Goal: Task Accomplishment & Management: Manage account settings

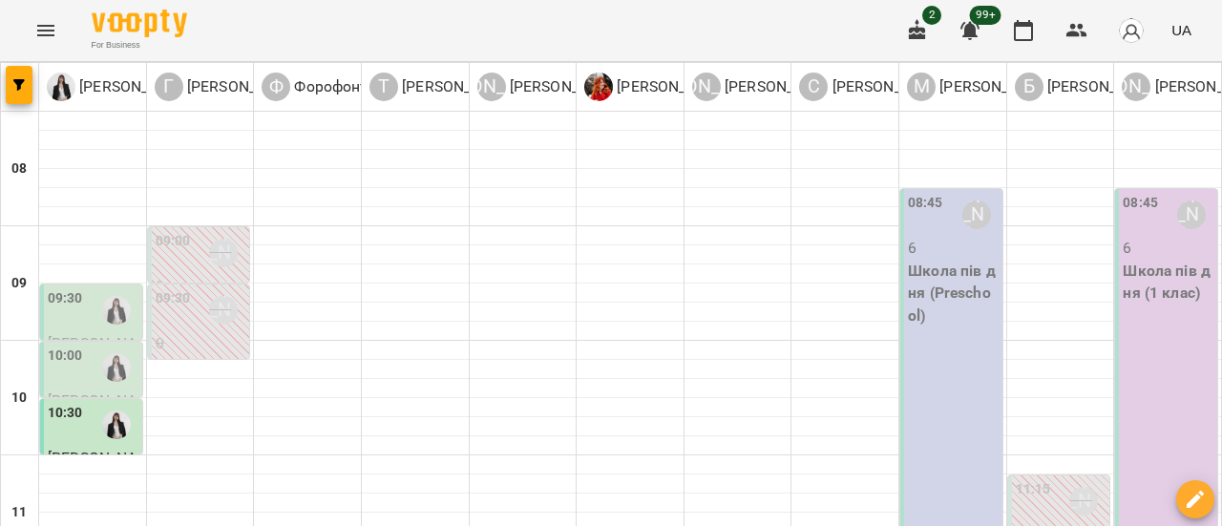
click at [114, 328] on div at bounding box center [117, 310] width 44 height 44
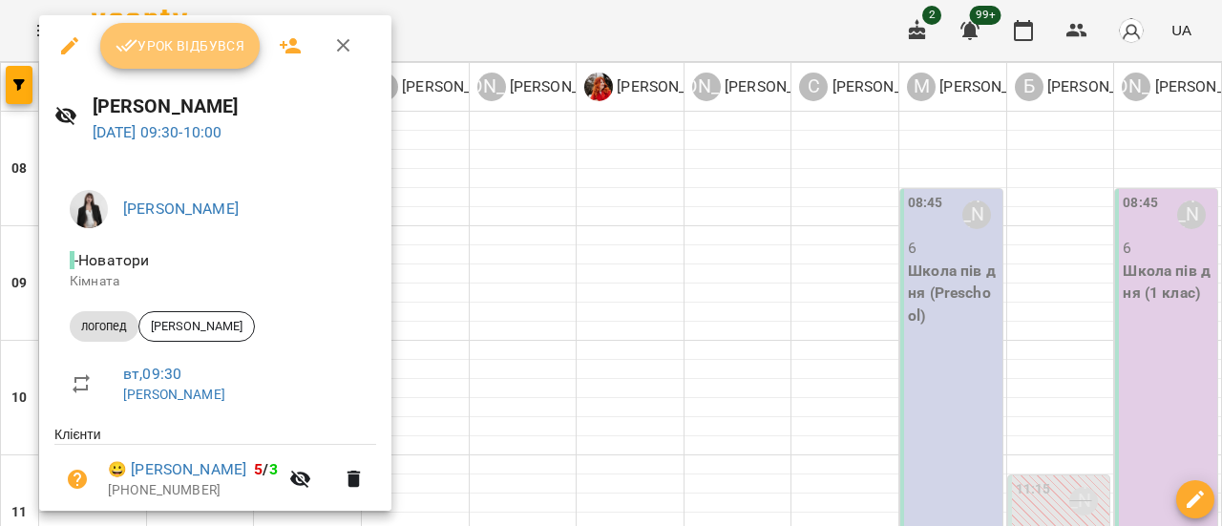
click at [195, 53] on span "Урок відбувся" at bounding box center [181, 45] width 130 height 23
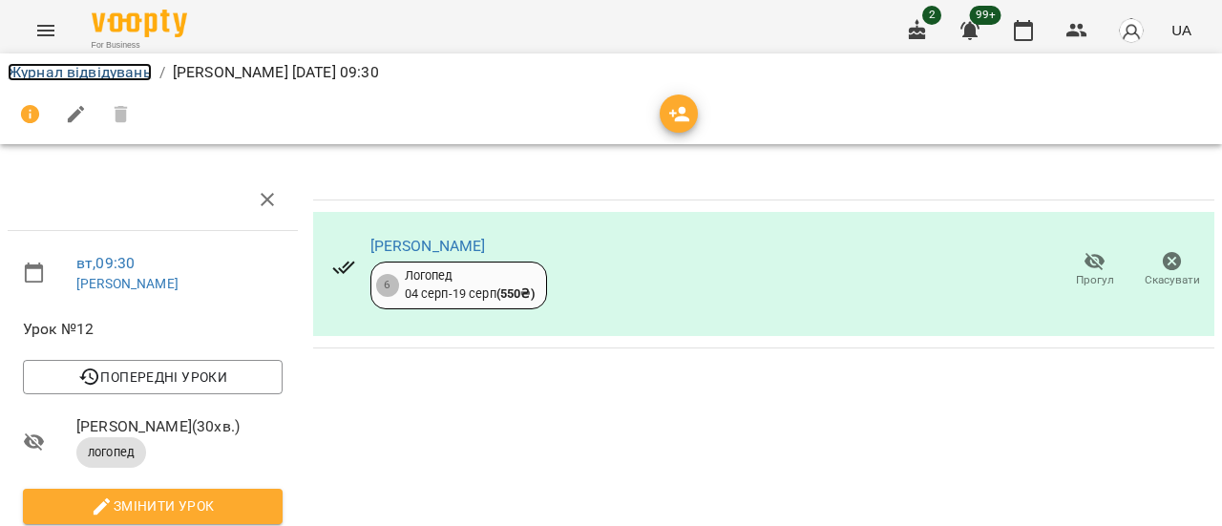
click at [123, 79] on link "Журнал відвідувань" at bounding box center [80, 72] width 144 height 18
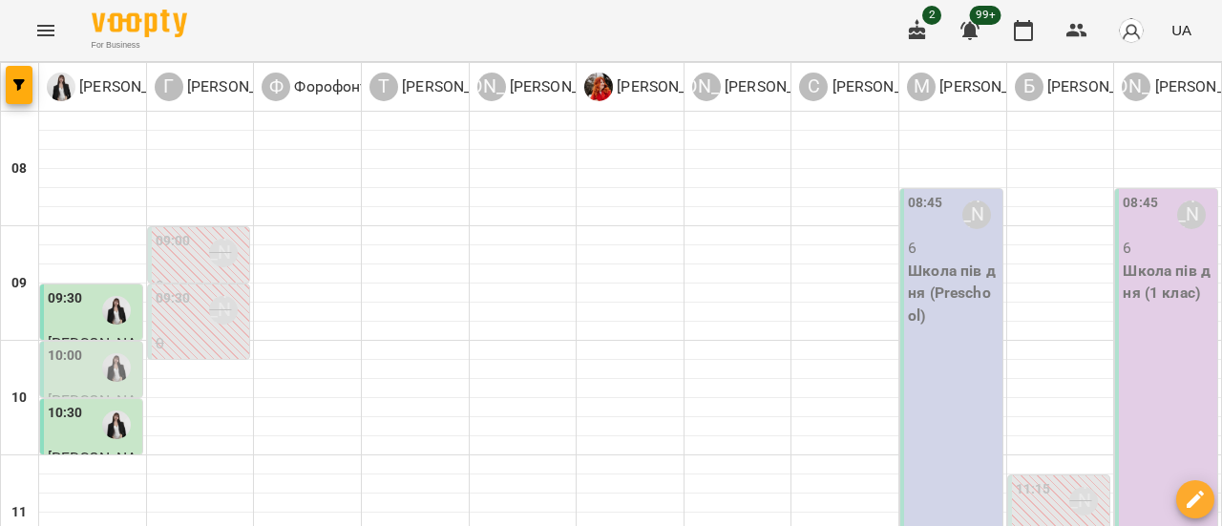
scroll to position [96, 0]
click at [96, 346] on div at bounding box center [117, 368] width 44 height 44
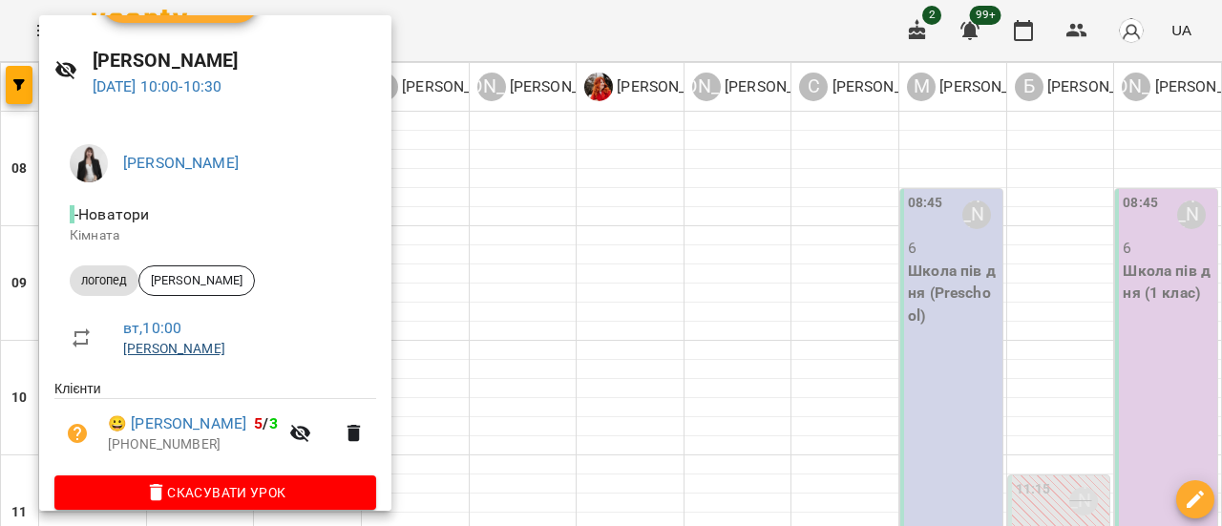
scroll to position [70, 0]
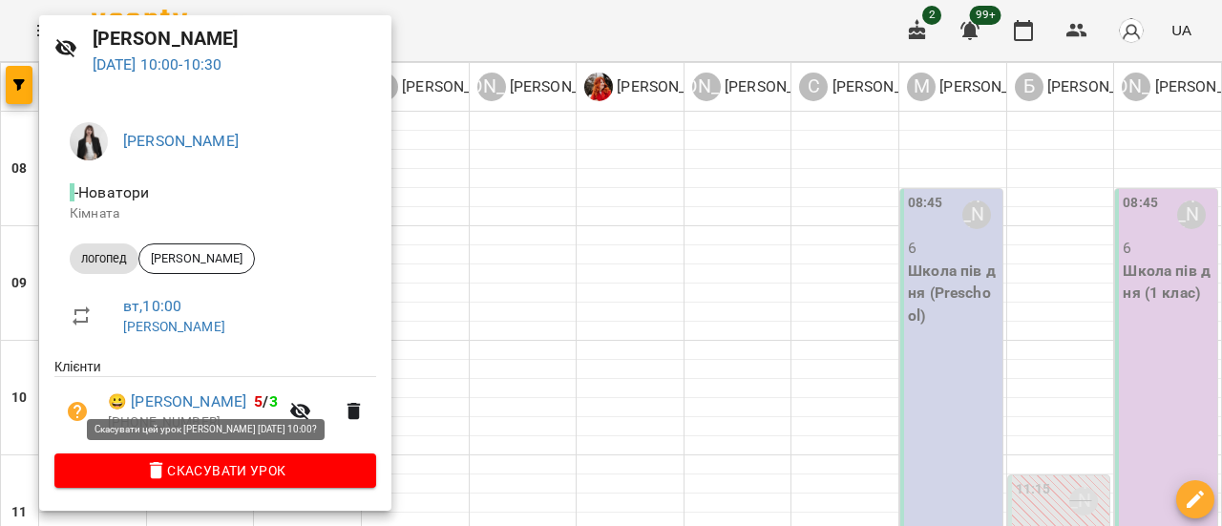
click at [229, 472] on span "Скасувати Урок" at bounding box center [215, 470] width 291 height 23
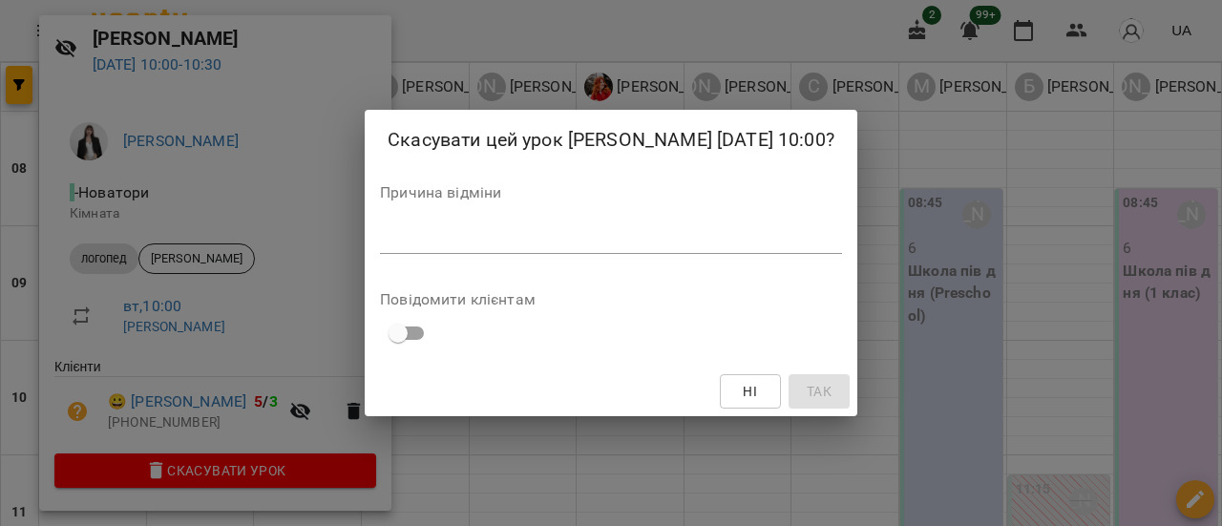
click at [468, 244] on textarea at bounding box center [611, 238] width 462 height 18
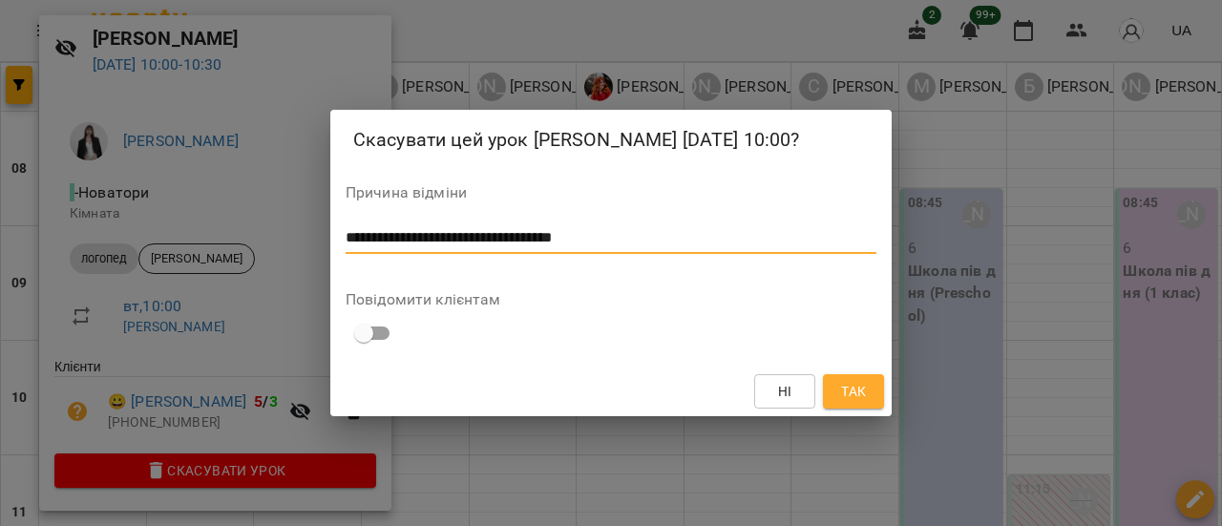
type textarea "**********"
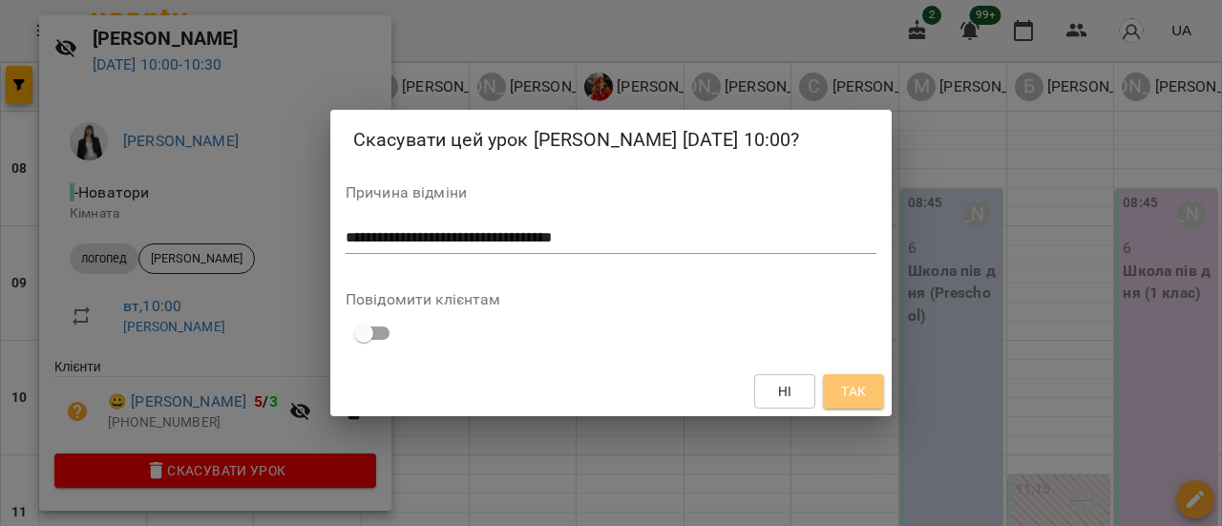
click at [860, 400] on span "Так" at bounding box center [853, 391] width 25 height 23
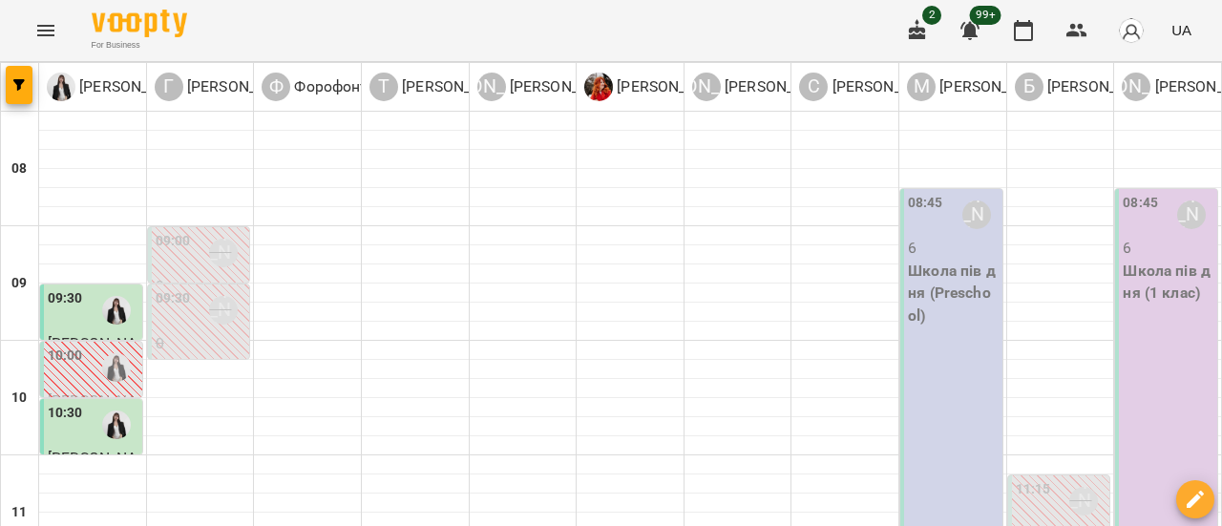
scroll to position [0, 0]
click at [1156, 237] on p "6" at bounding box center [1168, 248] width 91 height 23
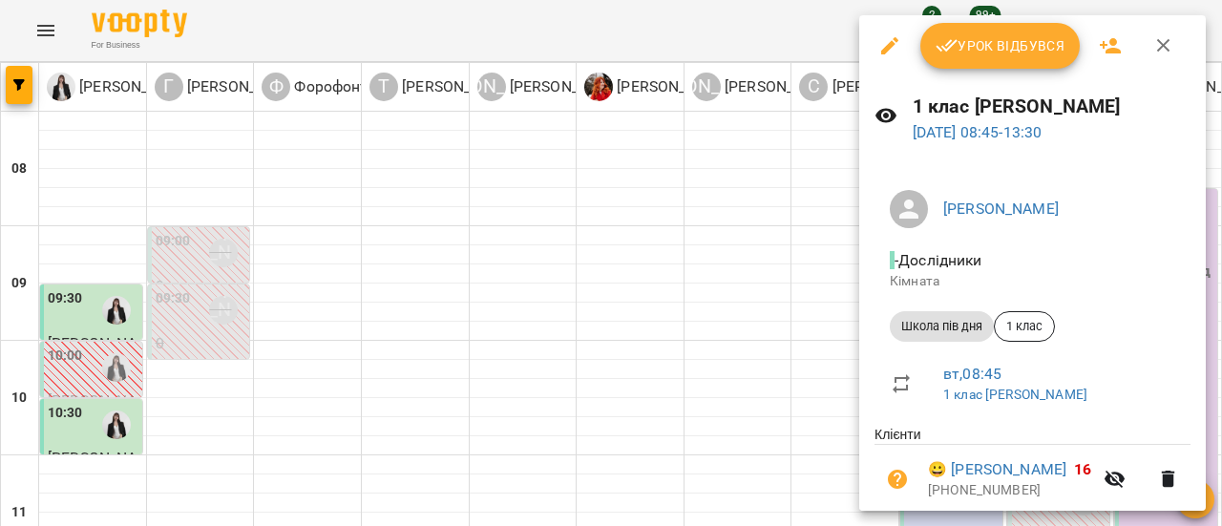
click at [1049, 43] on span "Урок відбувся" at bounding box center [1001, 45] width 130 height 23
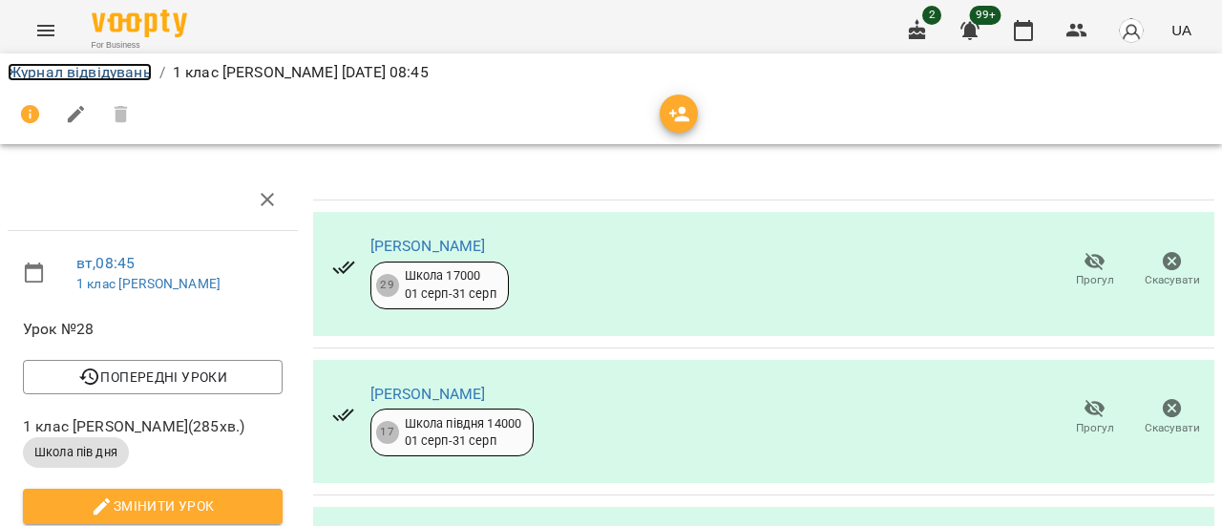
click at [96, 63] on link "Журнал відвідувань" at bounding box center [80, 72] width 144 height 18
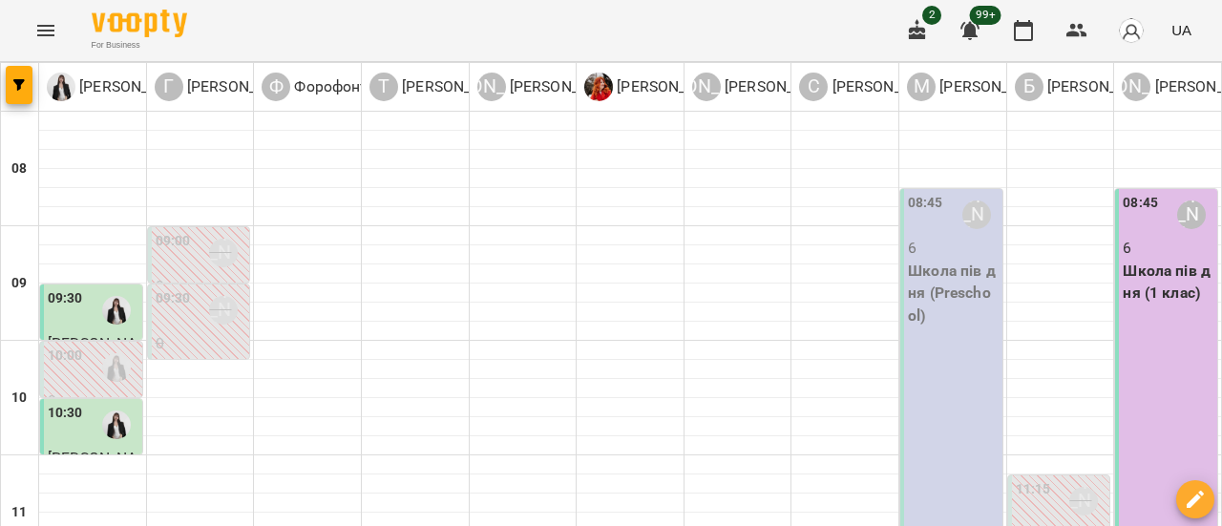
click at [965, 250] on p "6" at bounding box center [953, 248] width 91 height 23
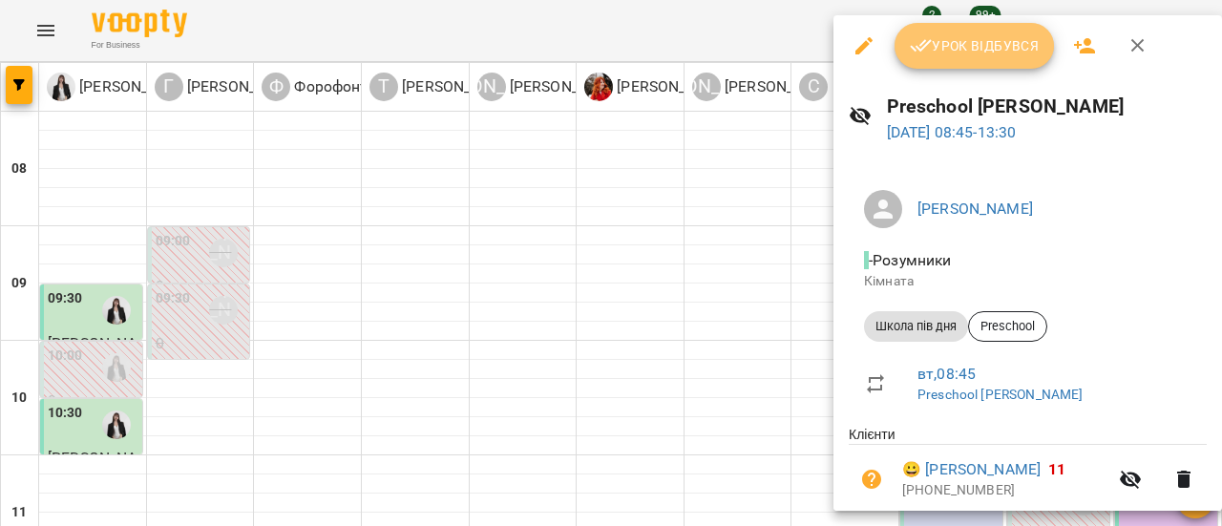
click at [981, 49] on span "Урок відбувся" at bounding box center [975, 45] width 130 height 23
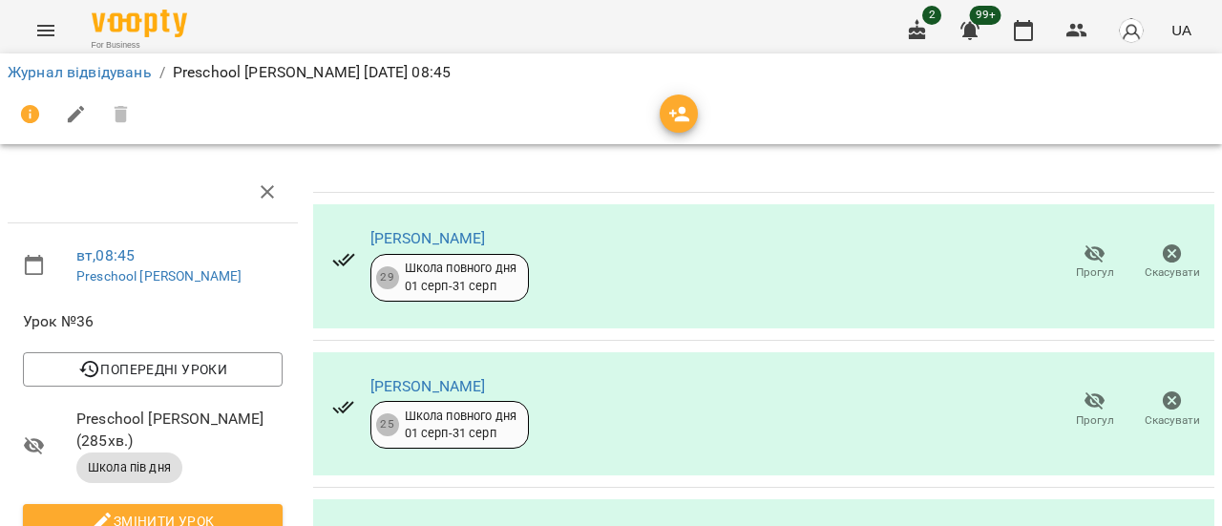
scroll to position [96, 0]
click at [1161, 390] on icon "button" at bounding box center [1172, 401] width 23 height 23
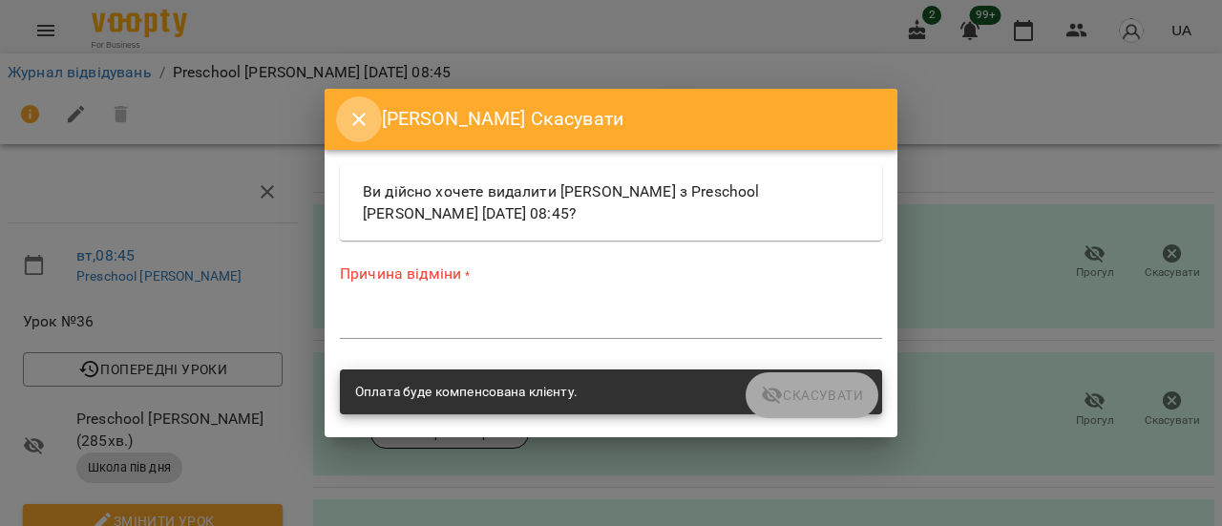
click at [358, 121] on icon "Close" at bounding box center [359, 119] width 23 height 23
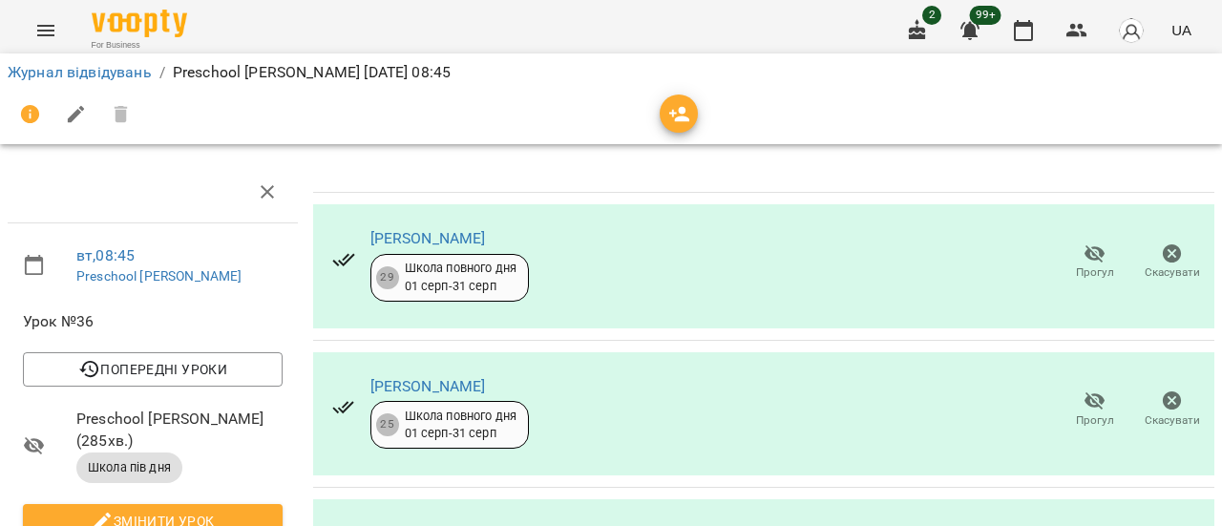
click at [1084, 390] on icon "button" at bounding box center [1095, 401] width 23 height 23
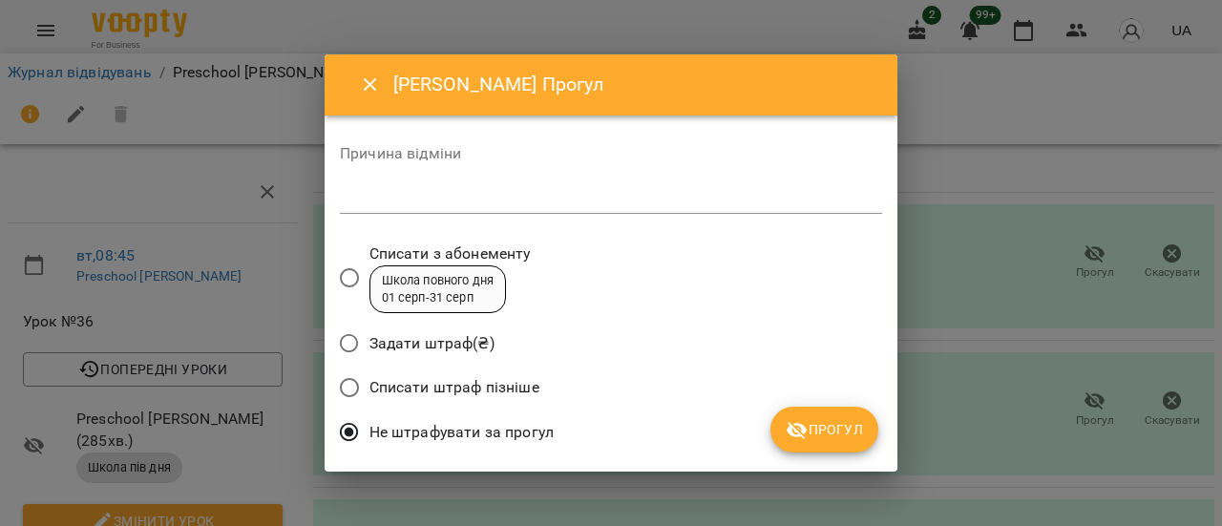
click at [401, 198] on textarea at bounding box center [611, 198] width 542 height 18
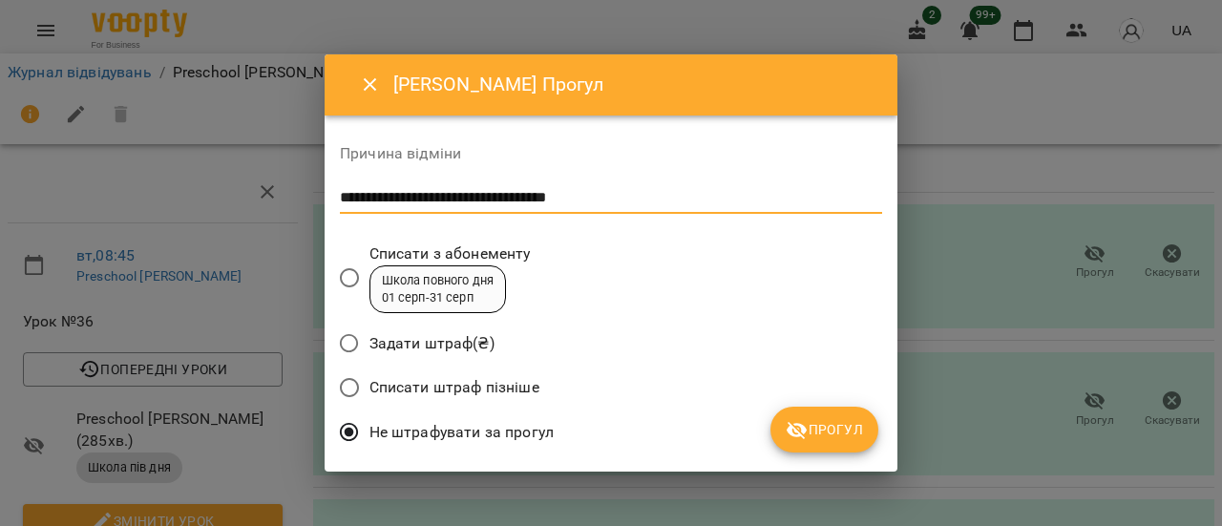
type textarea "**********"
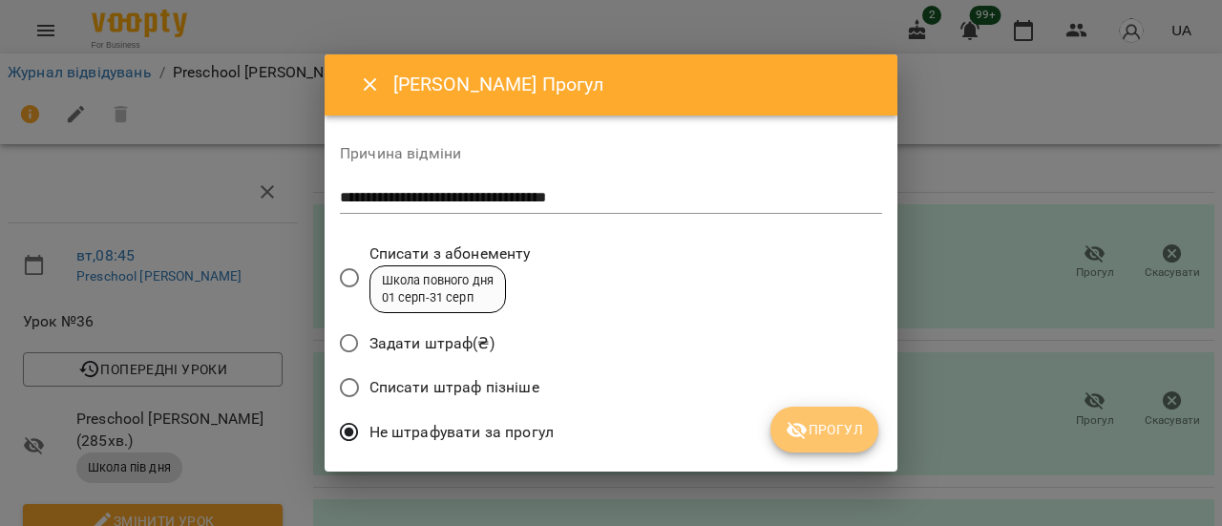
click at [806, 429] on icon "submit" at bounding box center [797, 431] width 21 height 18
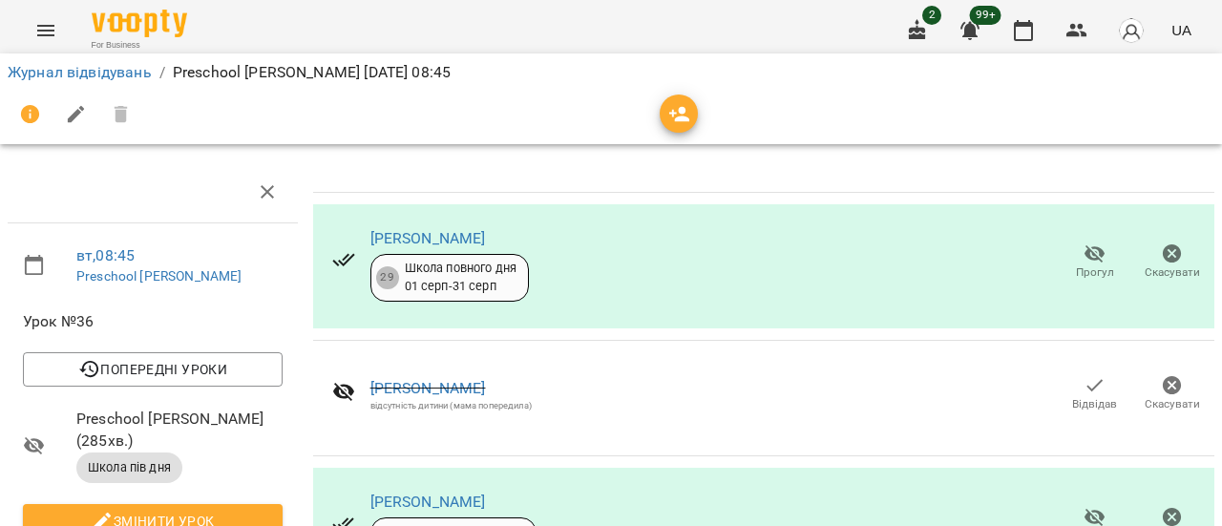
scroll to position [556, 0]
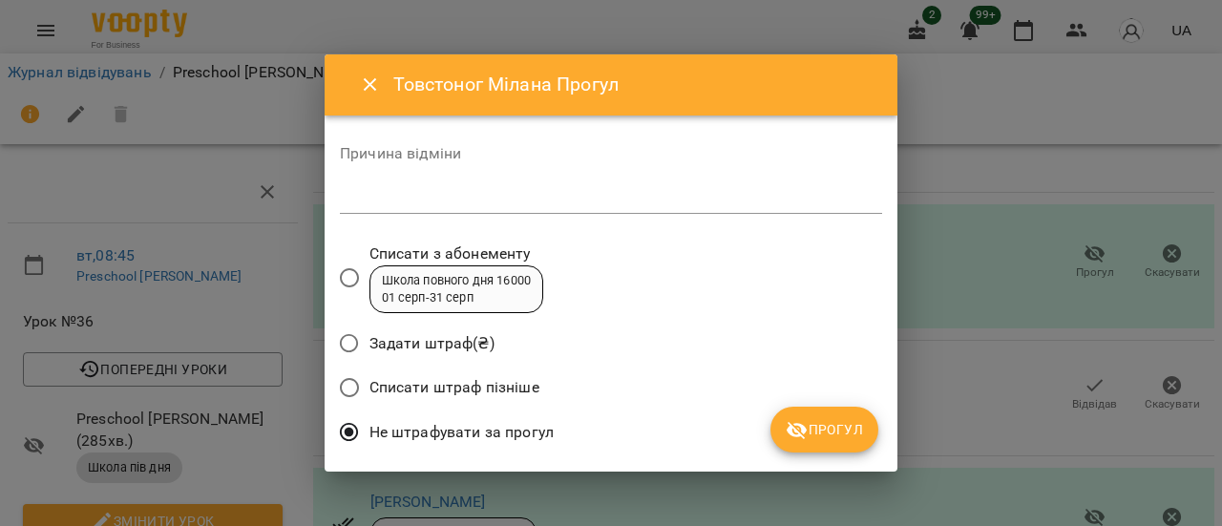
click at [471, 187] on div "*" at bounding box center [611, 198] width 542 height 31
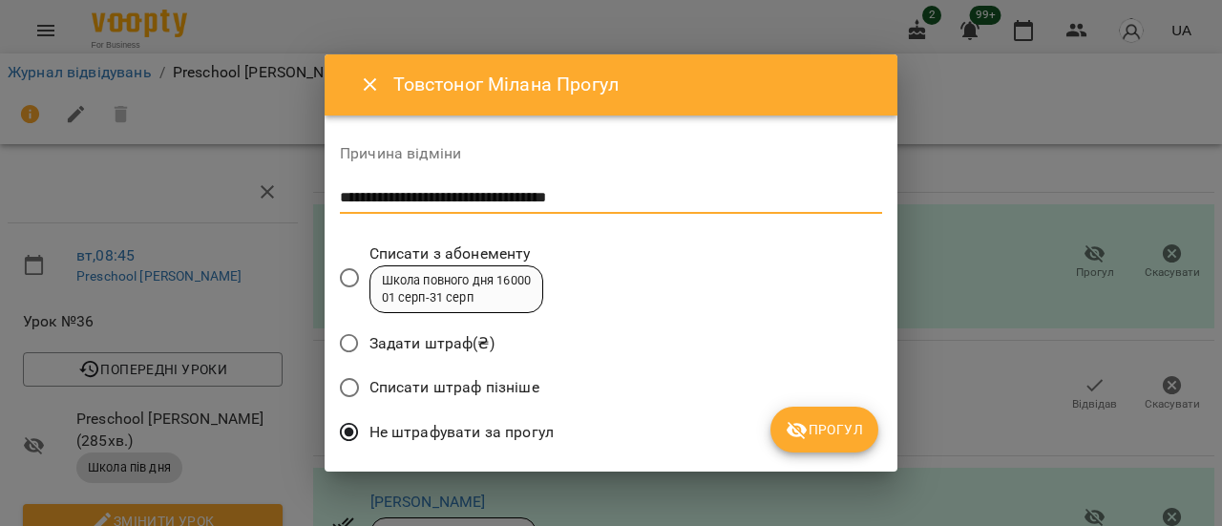
type textarea "**********"
click at [840, 435] on span "Прогул" at bounding box center [824, 429] width 77 height 23
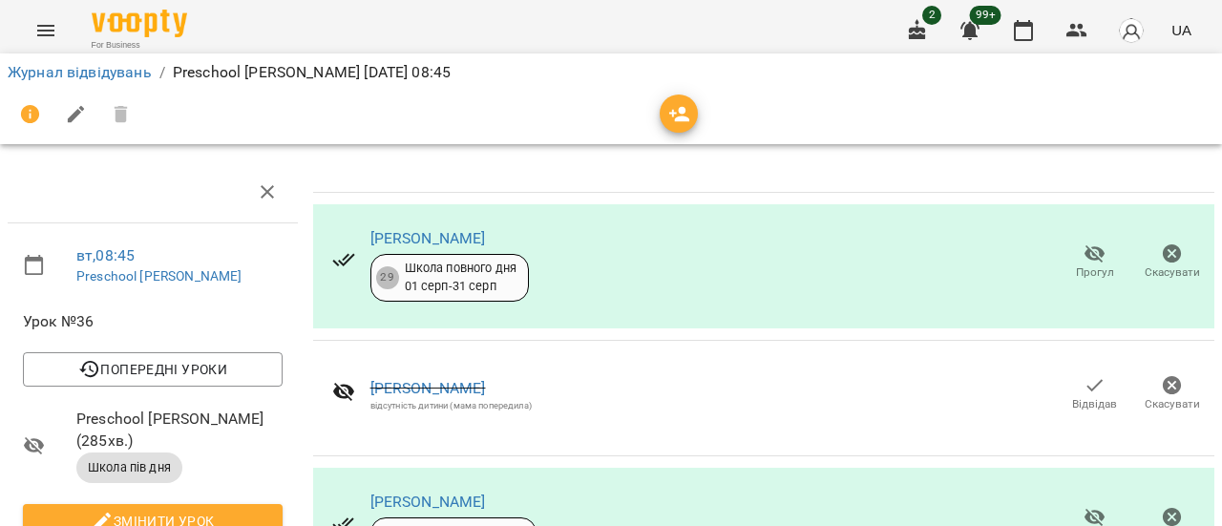
scroll to position [0, 0]
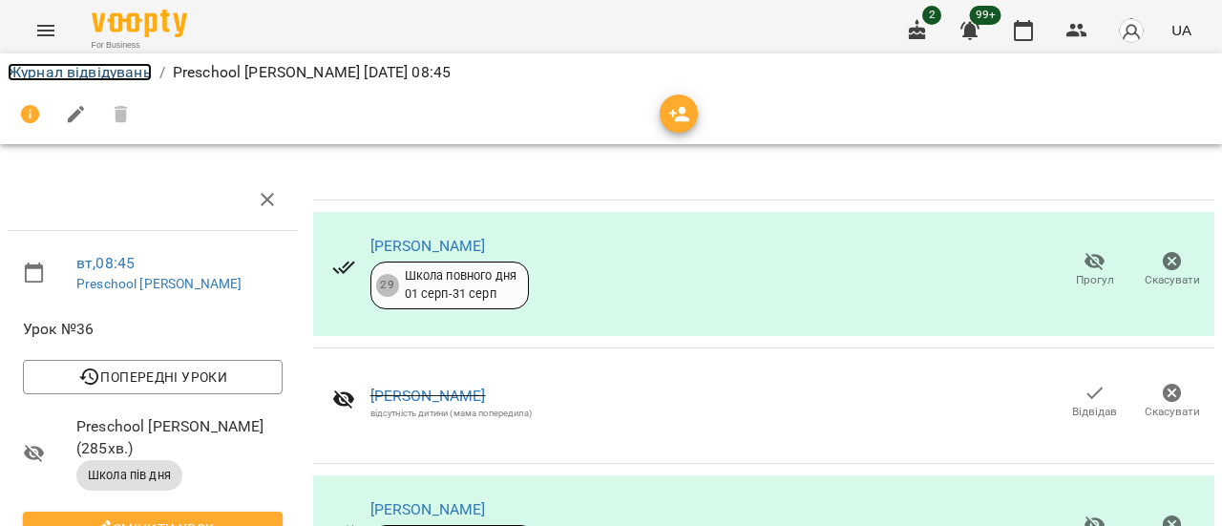
click at [90, 77] on link "Журнал відвідувань" at bounding box center [80, 72] width 144 height 18
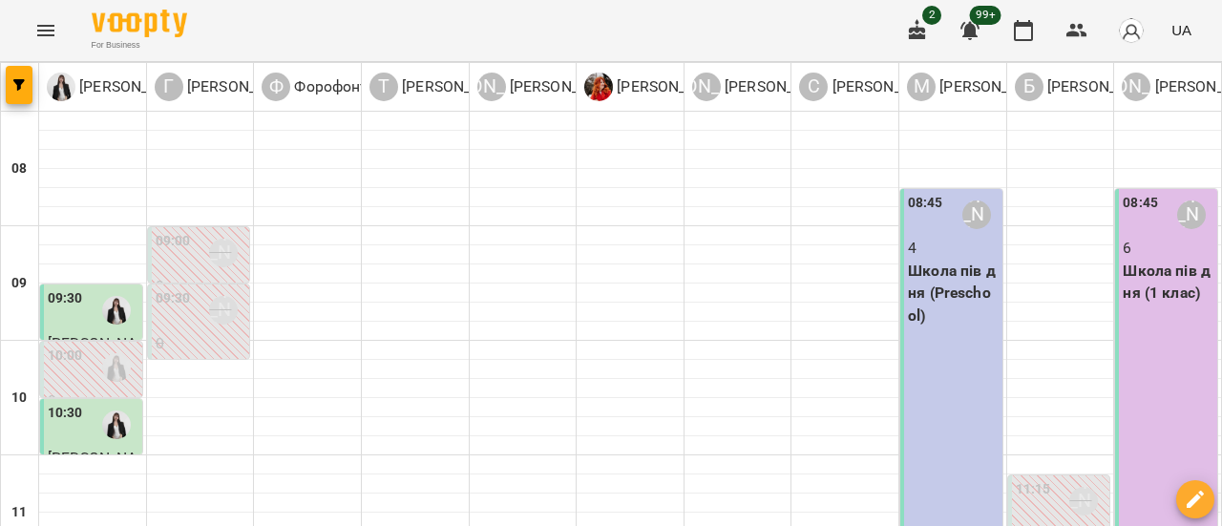
scroll to position [573, 0]
drag, startPoint x: 512, startPoint y: 485, endPoint x: 626, endPoint y: 526, distance: 120.8
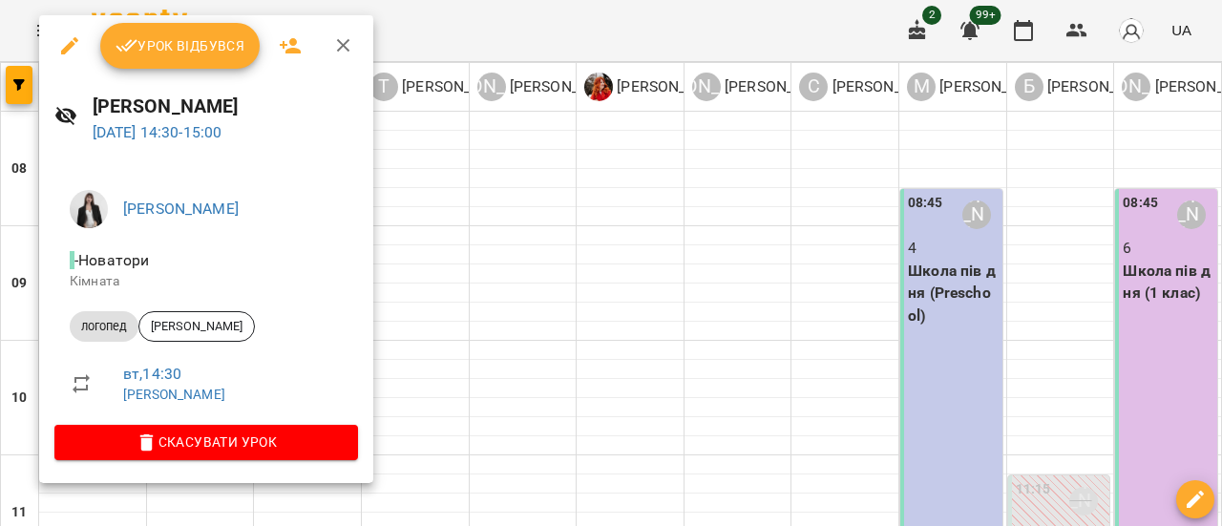
click at [342, 48] on icon "button" at bounding box center [343, 45] width 23 height 23
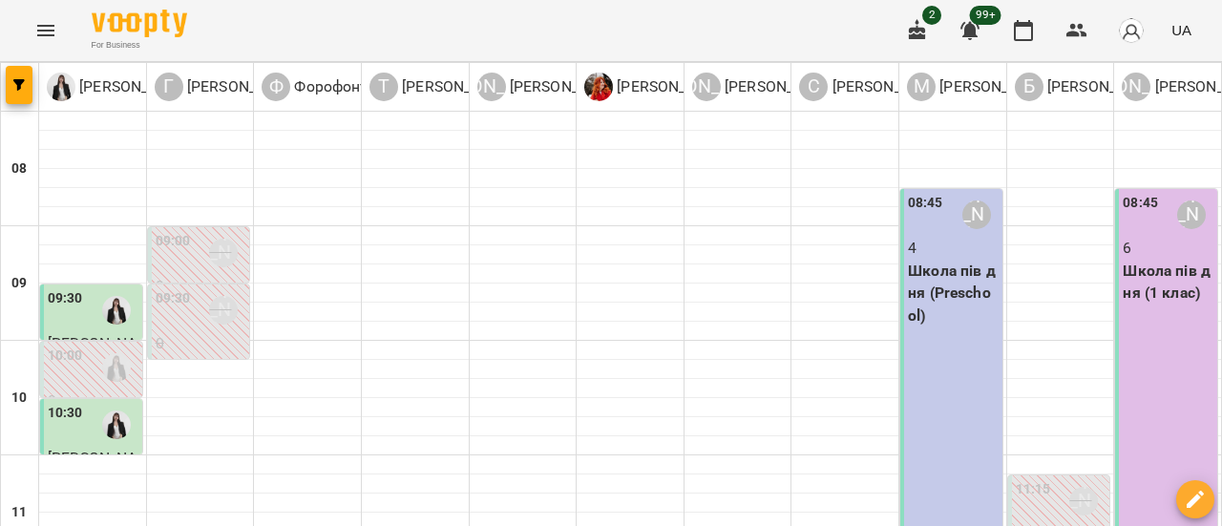
click at [32, 16] on button "Menu" at bounding box center [46, 31] width 46 height 46
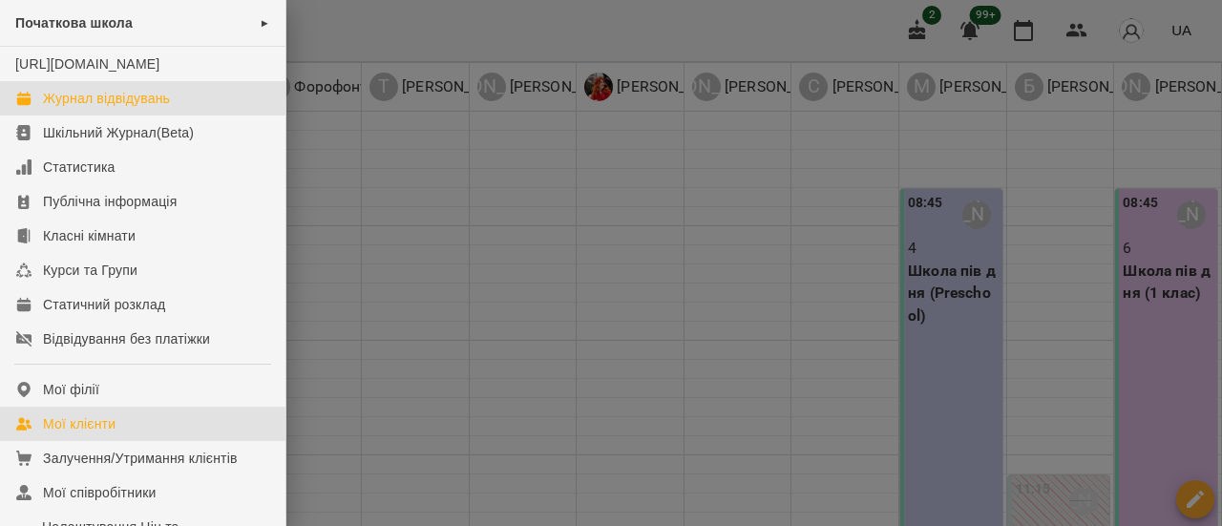
click at [101, 434] on div "Мої клієнти" at bounding box center [79, 423] width 73 height 19
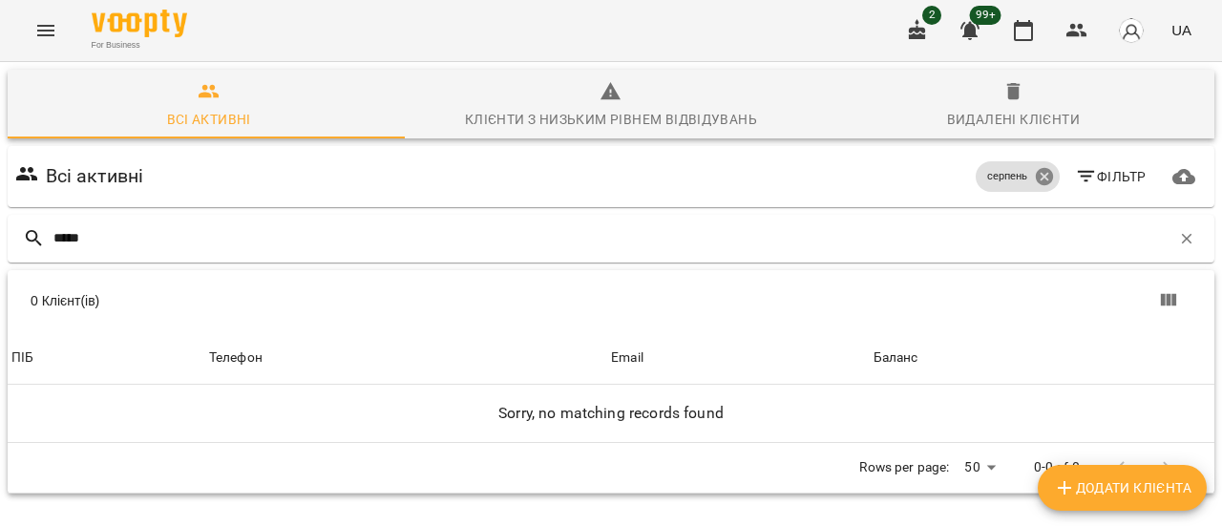
type input "*****"
click at [1035, 175] on icon at bounding box center [1043, 176] width 17 height 17
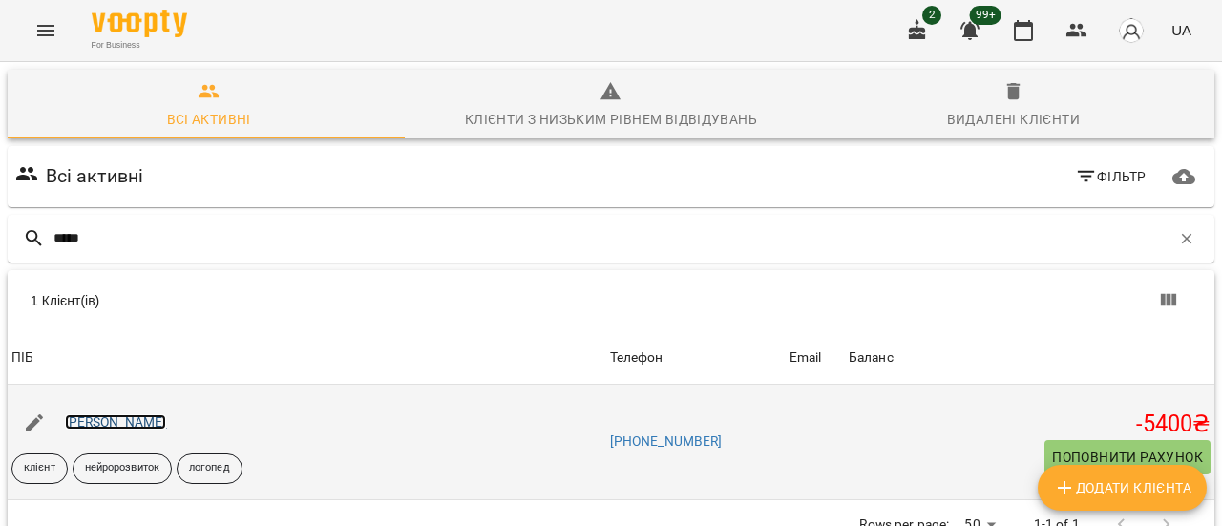
click at [143, 420] on link "[PERSON_NAME]" at bounding box center [116, 421] width 102 height 15
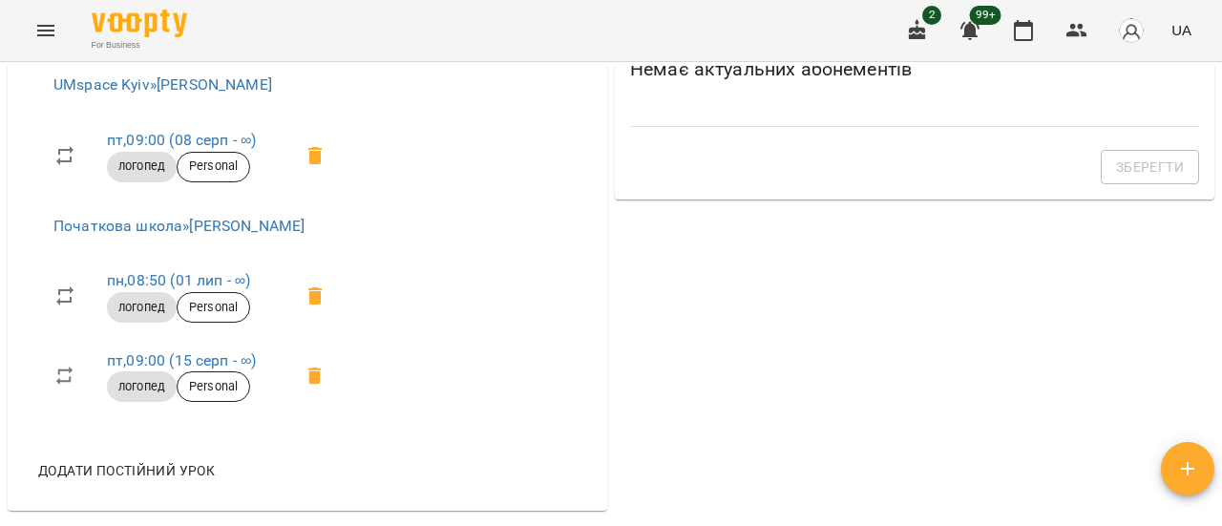
scroll to position [1146, 0]
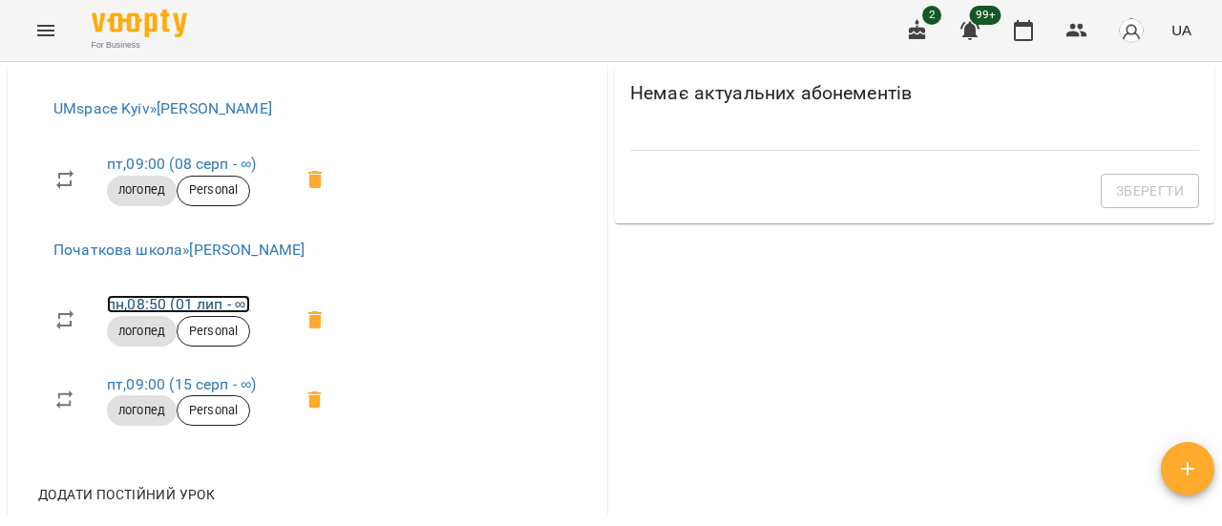
click at [158, 313] on link "пн , 08:50 ([DATE] - ∞)" at bounding box center [178, 304] width 143 height 18
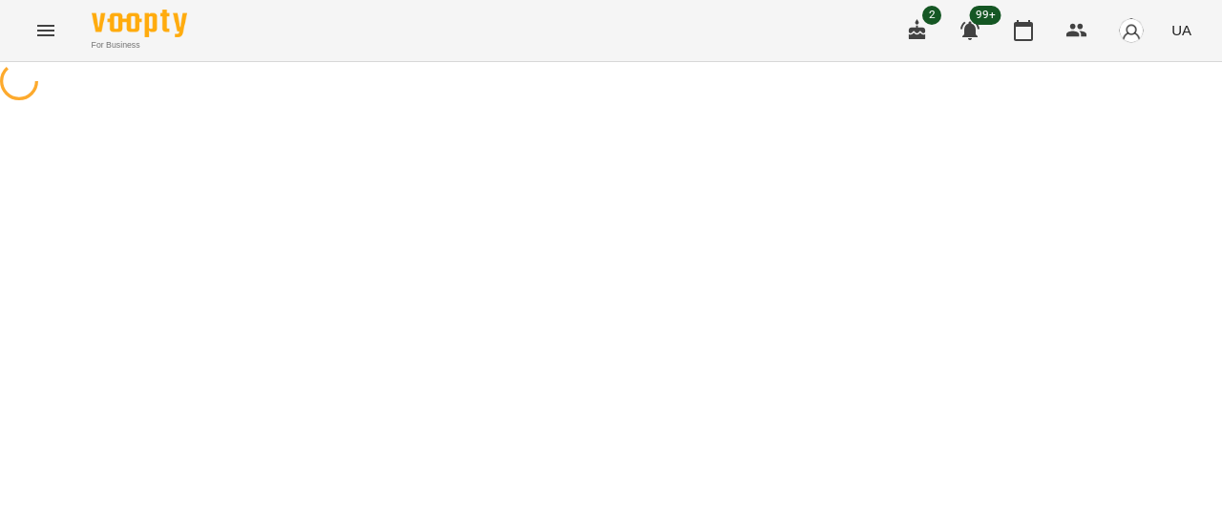
select select "*"
select select "*******"
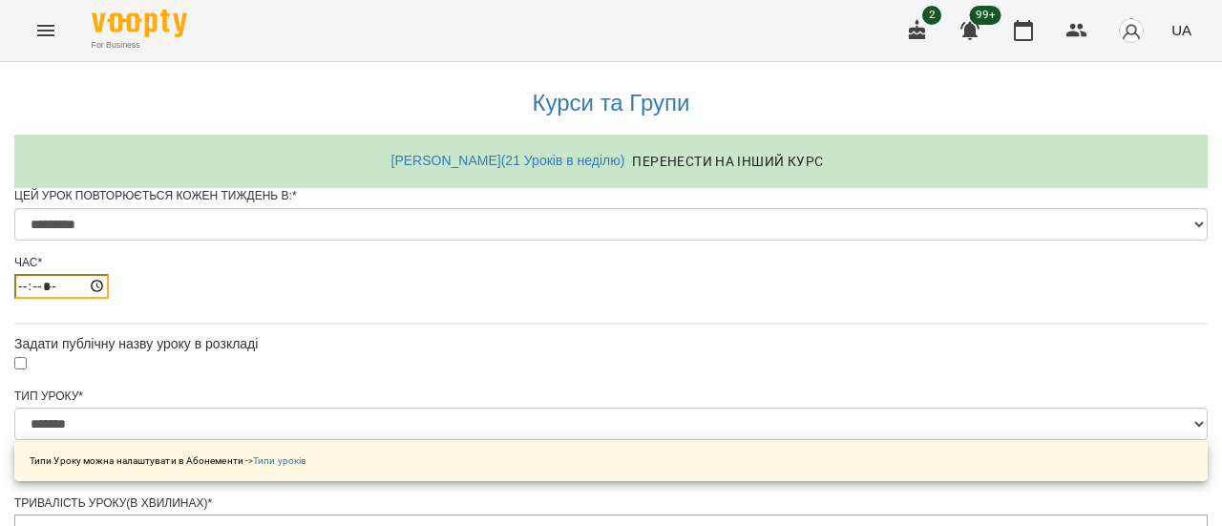
click at [109, 299] on input "*****" at bounding box center [61, 286] width 95 height 25
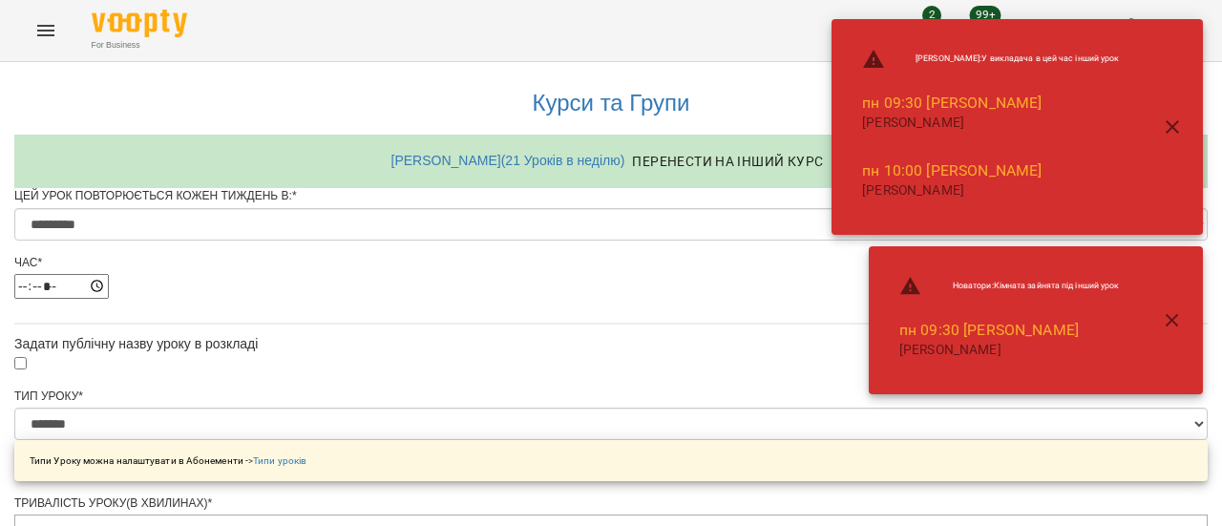
click at [819, 299] on div "*****" at bounding box center [611, 286] width 1194 height 25
click at [109, 299] on input "*****" at bounding box center [61, 286] width 95 height 25
type input "*****"
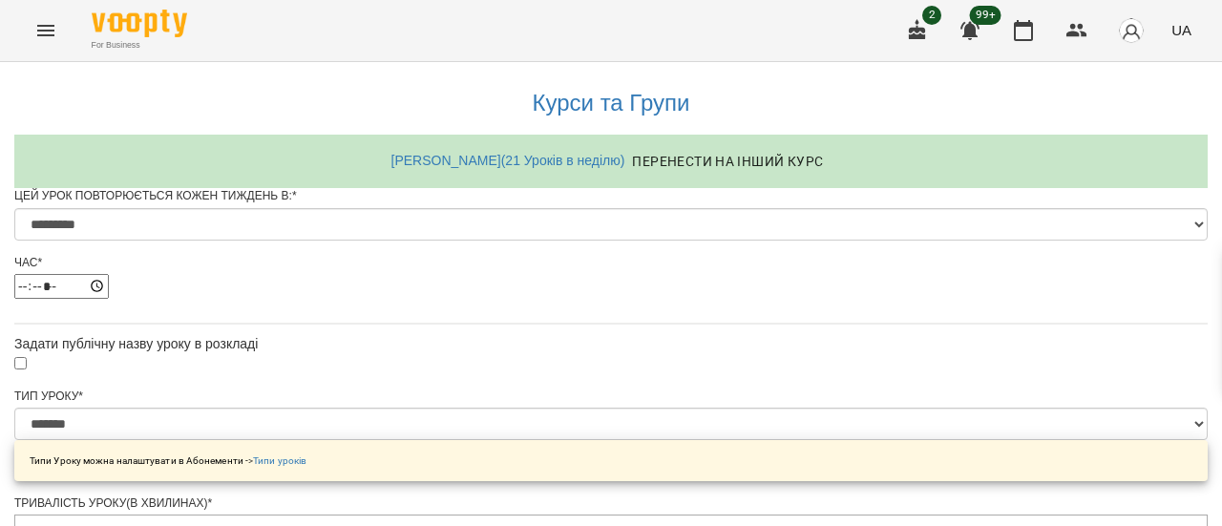
drag, startPoint x: 909, startPoint y: 470, endPoint x: 935, endPoint y: 478, distance: 27.2
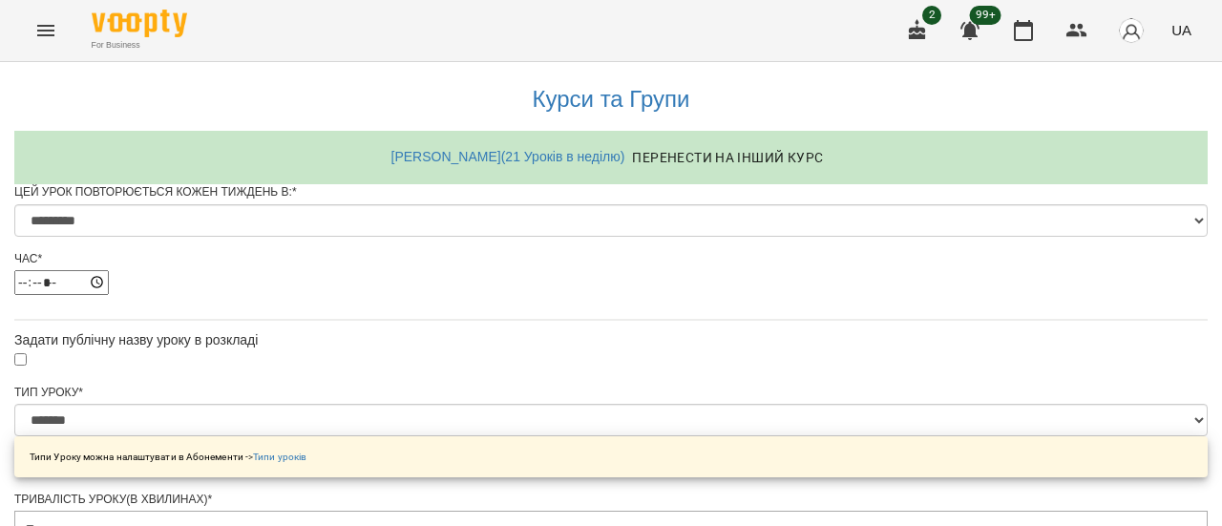
scroll to position [984, 0]
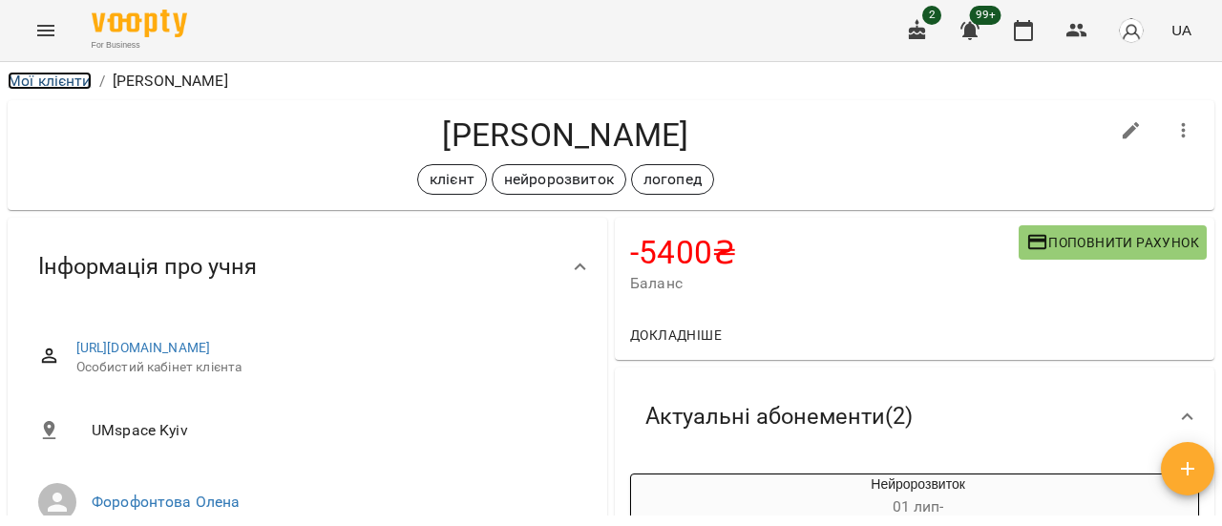
click at [59, 81] on link "Мої клієнти" at bounding box center [50, 81] width 84 height 18
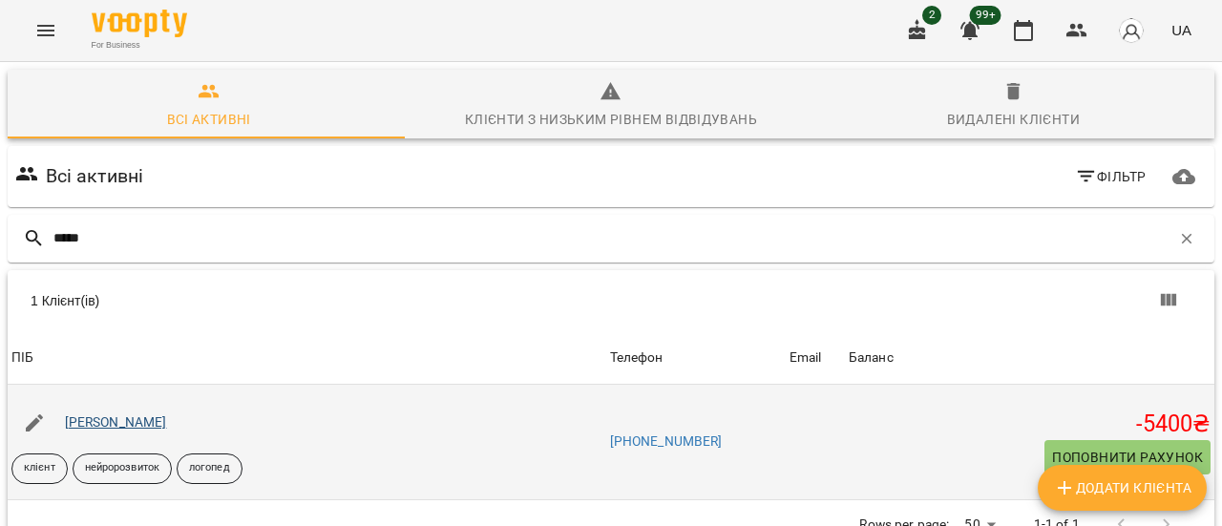
type input "*****"
click at [134, 426] on link "[PERSON_NAME]" at bounding box center [116, 421] width 102 height 15
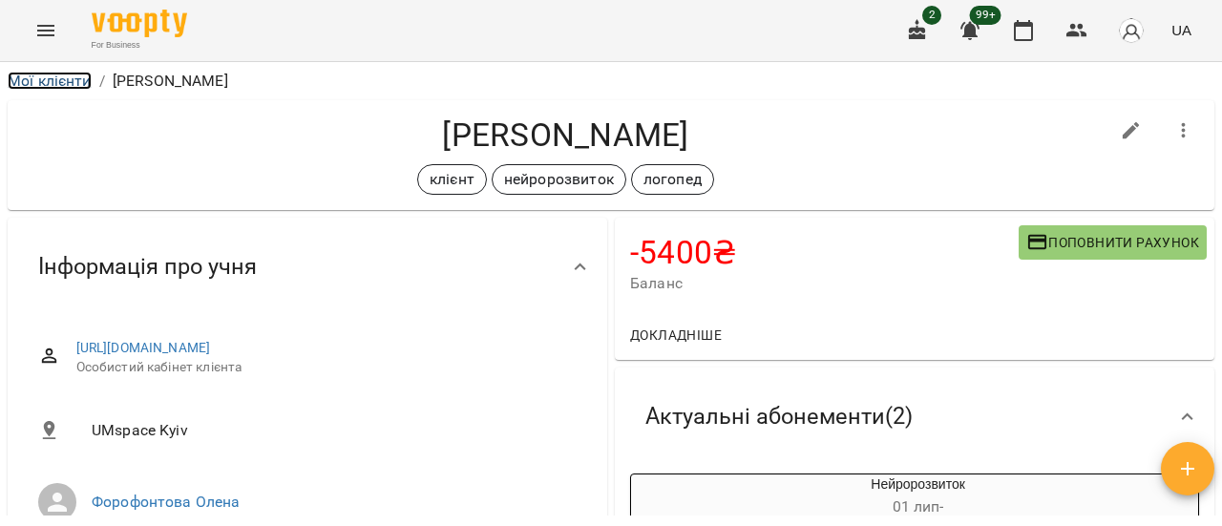
click at [67, 80] on link "Мої клієнти" at bounding box center [50, 81] width 84 height 18
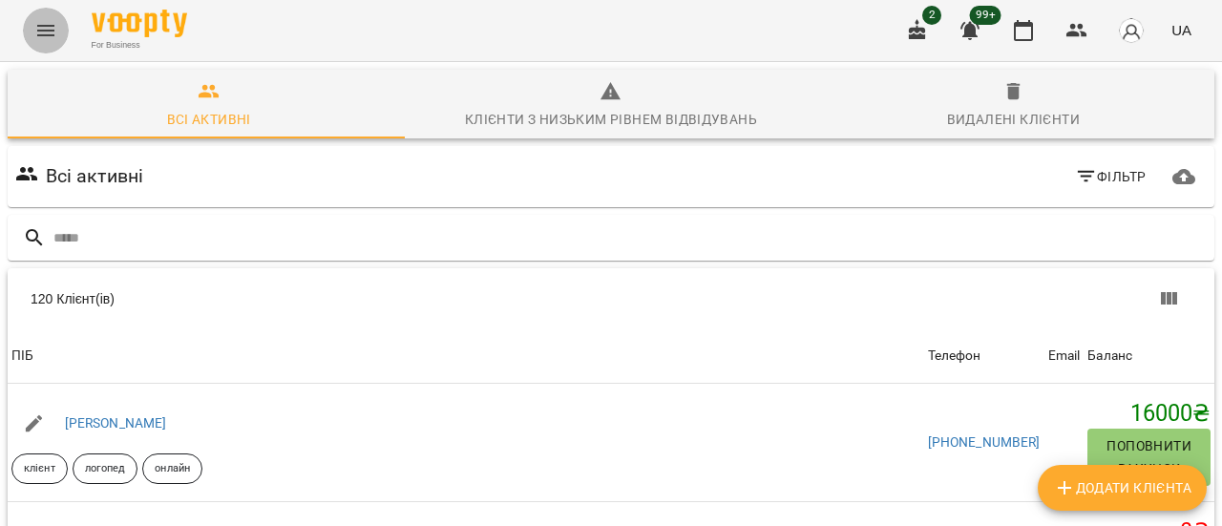
click at [55, 32] on icon "Menu" at bounding box center [45, 30] width 23 height 23
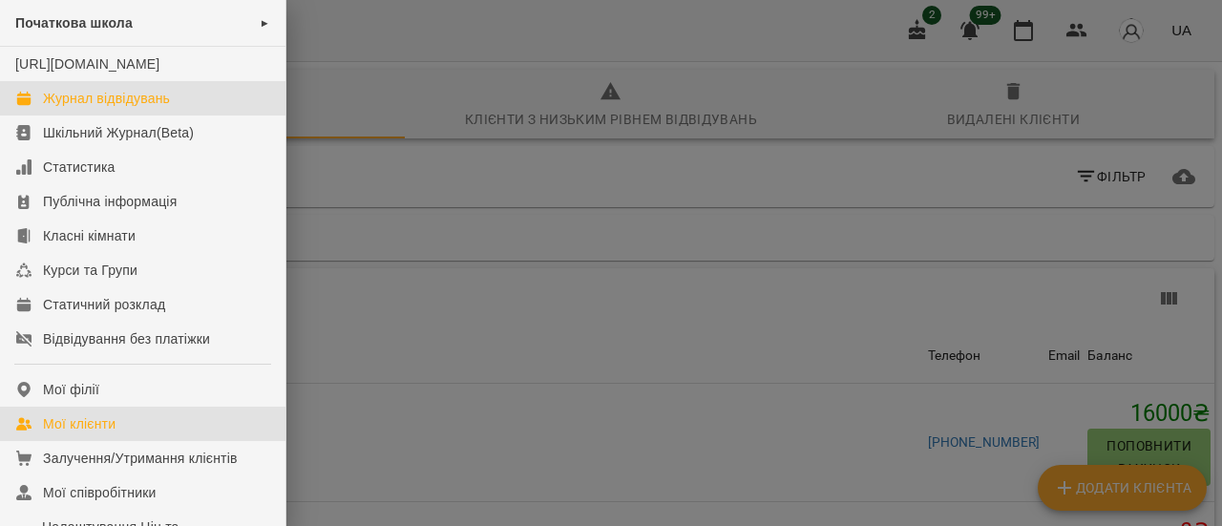
click at [92, 108] on div "Журнал відвідувань" at bounding box center [106, 98] width 127 height 19
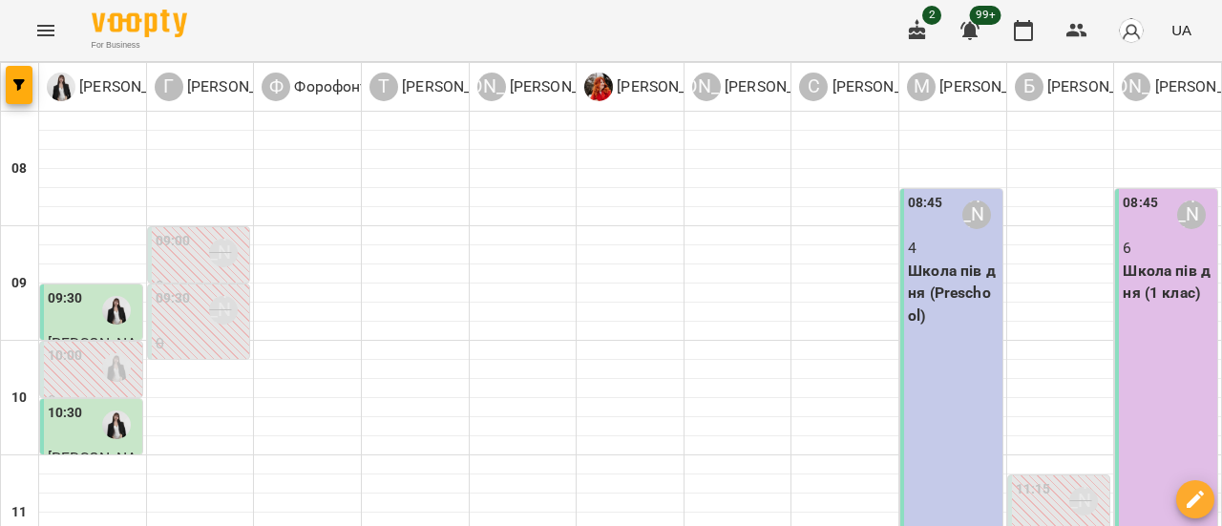
scroll to position [573, 0]
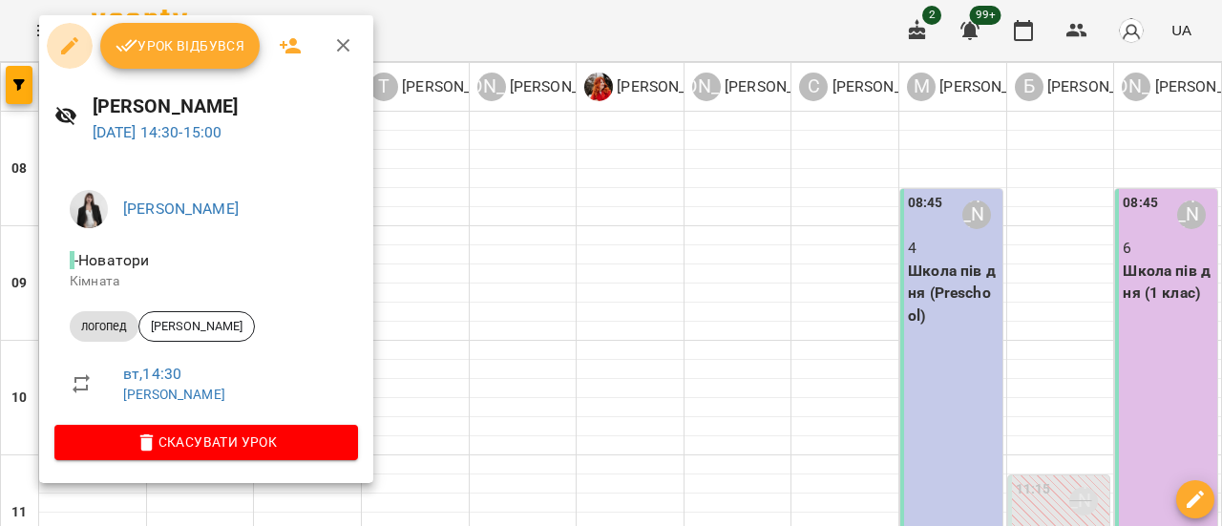
click at [67, 42] on icon "button" at bounding box center [69, 45] width 23 height 23
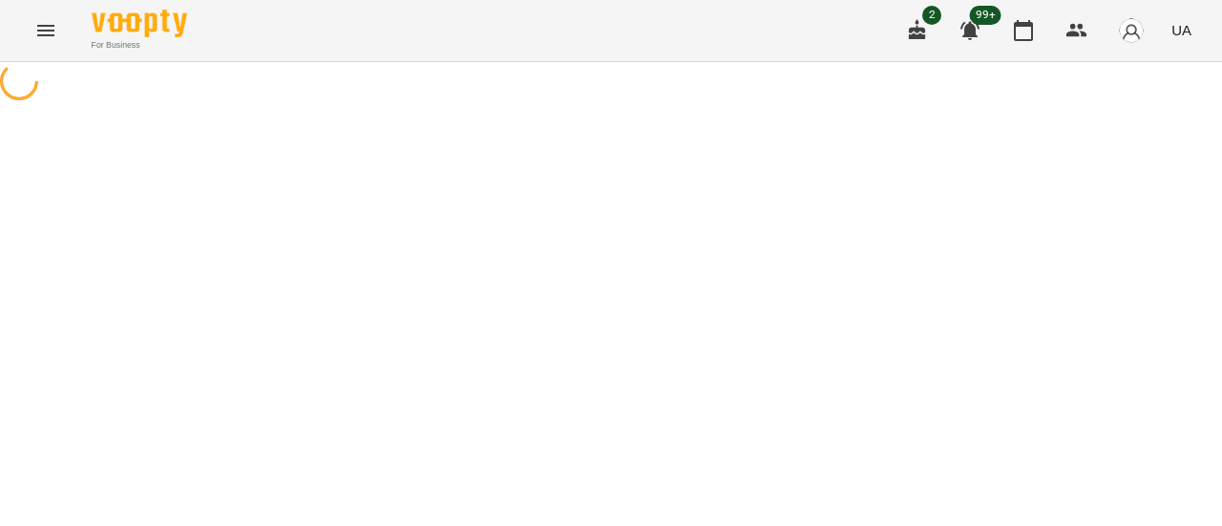
select select "*******"
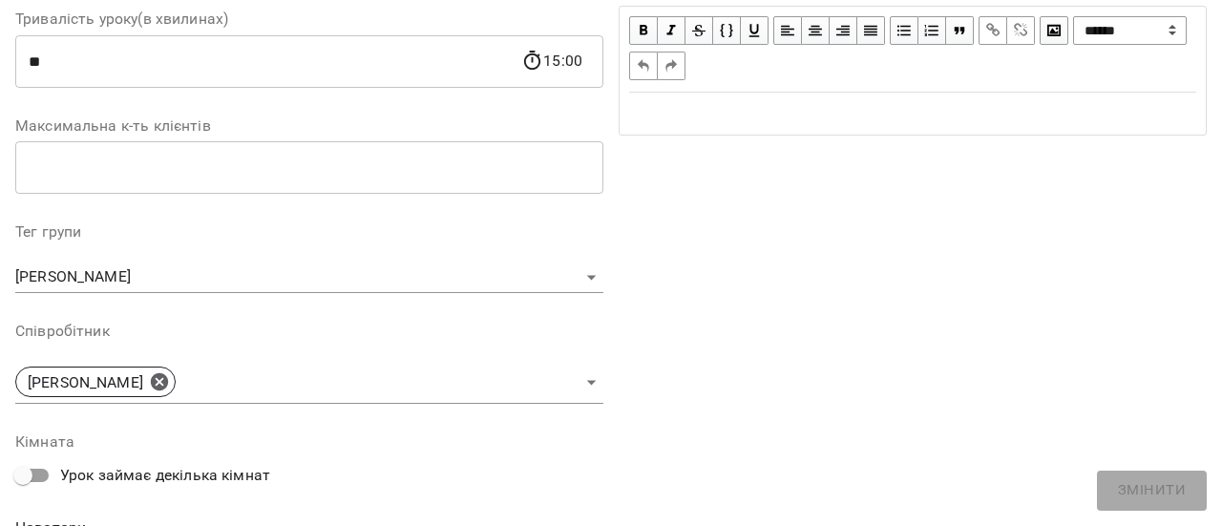
scroll to position [478, 0]
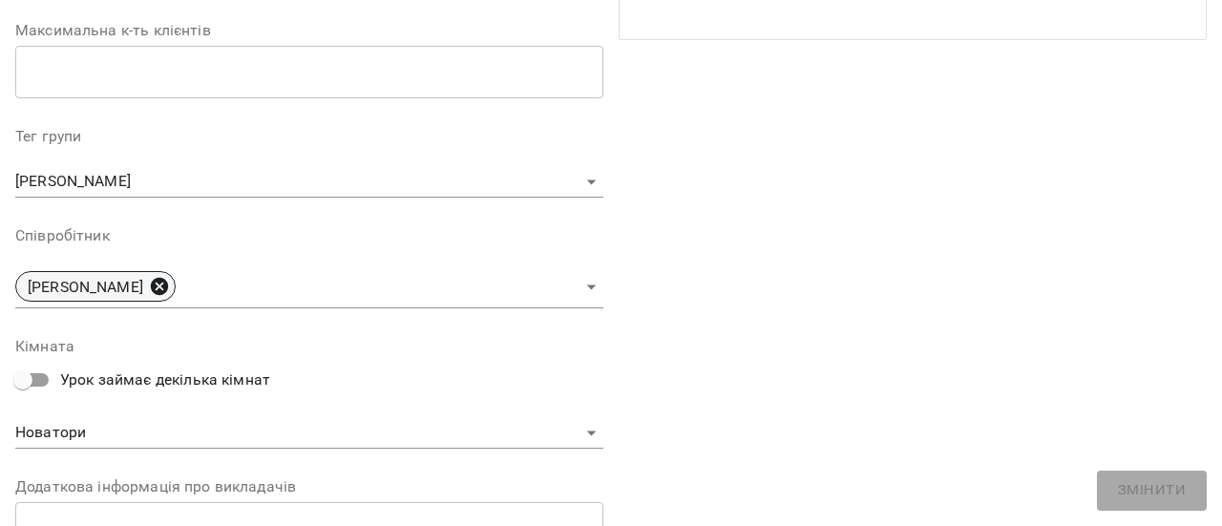
click at [159, 288] on icon at bounding box center [159, 286] width 21 height 21
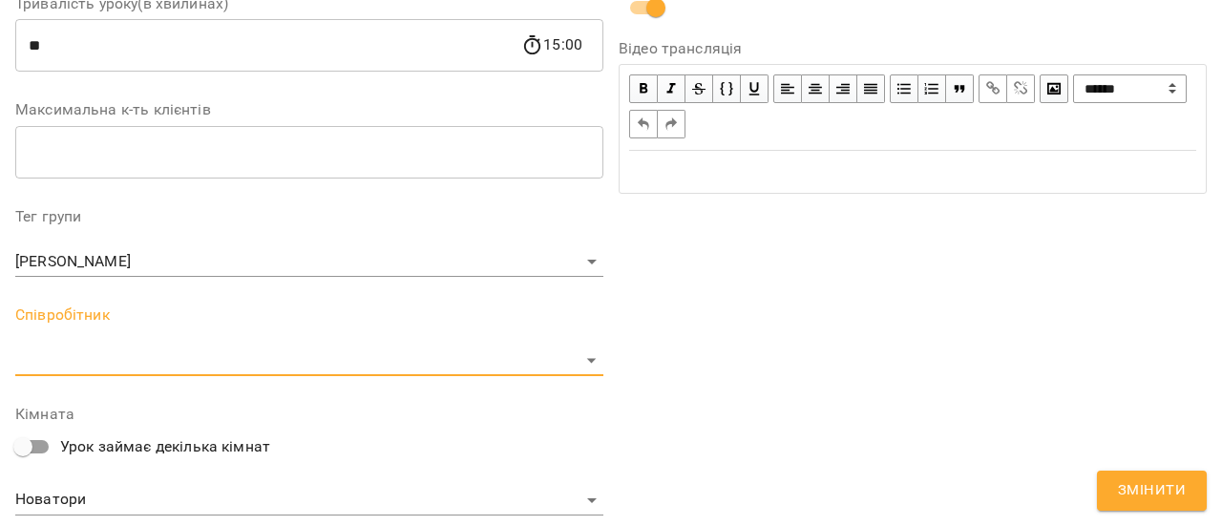
scroll to position [557, 0]
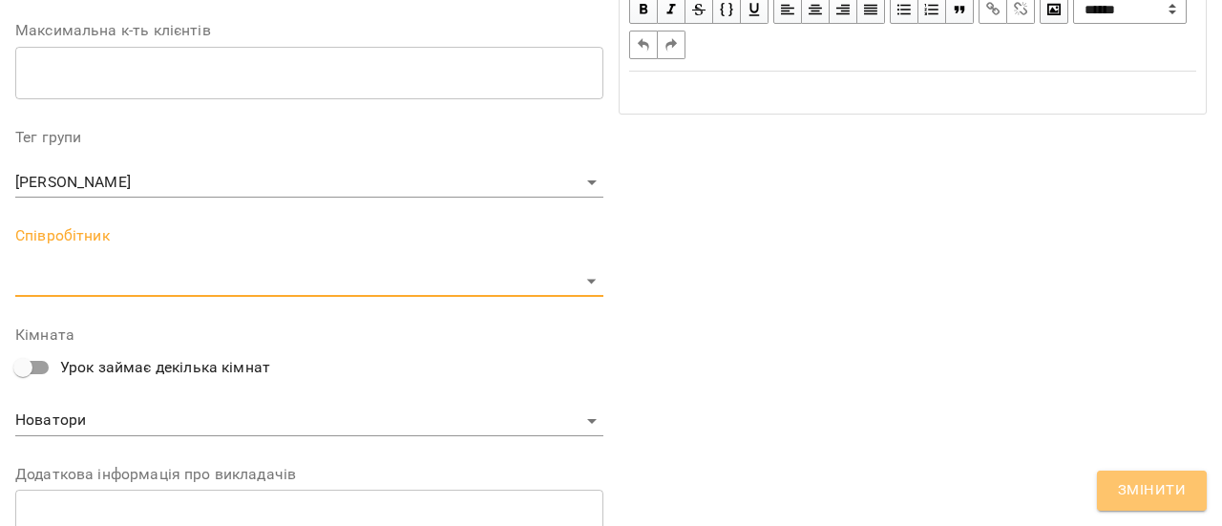
click at [1163, 492] on span "Змінити" at bounding box center [1152, 490] width 68 height 25
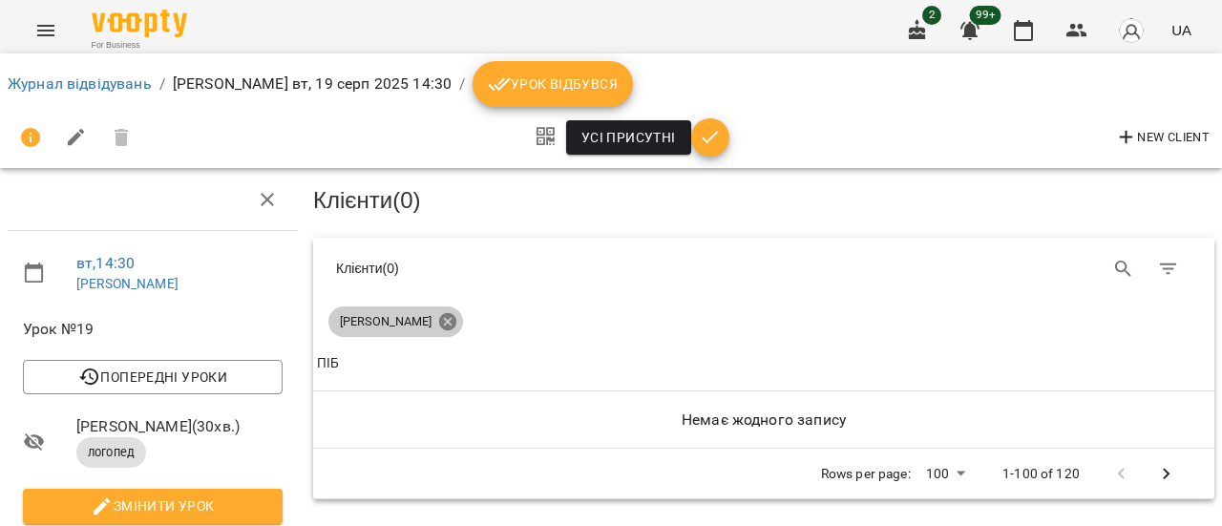
click at [439, 324] on icon at bounding box center [447, 321] width 17 height 17
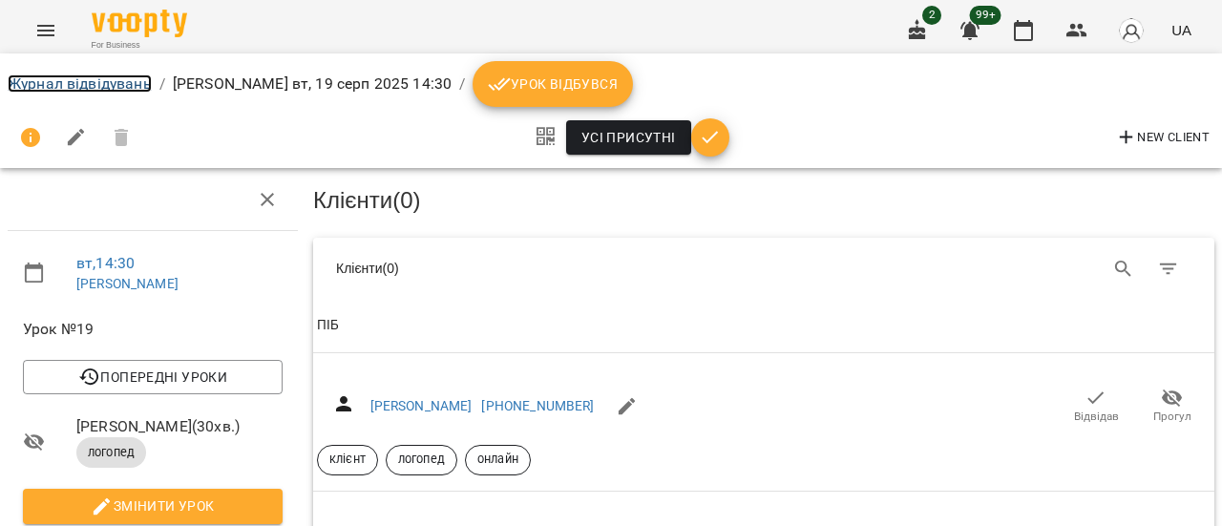
click at [118, 87] on link "Журнал відвідувань" at bounding box center [80, 83] width 144 height 18
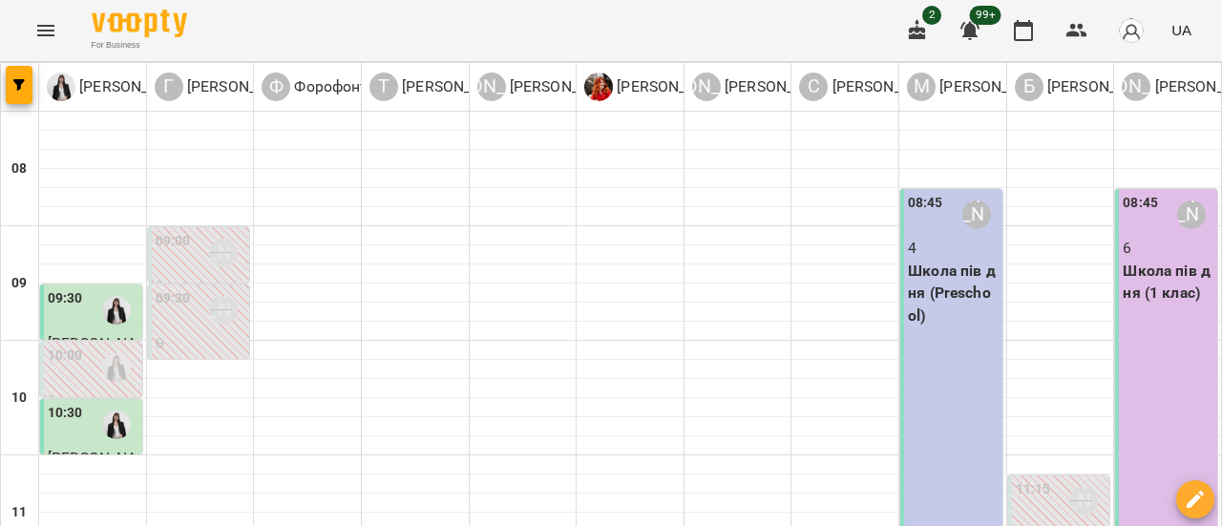
scroll to position [669, 0]
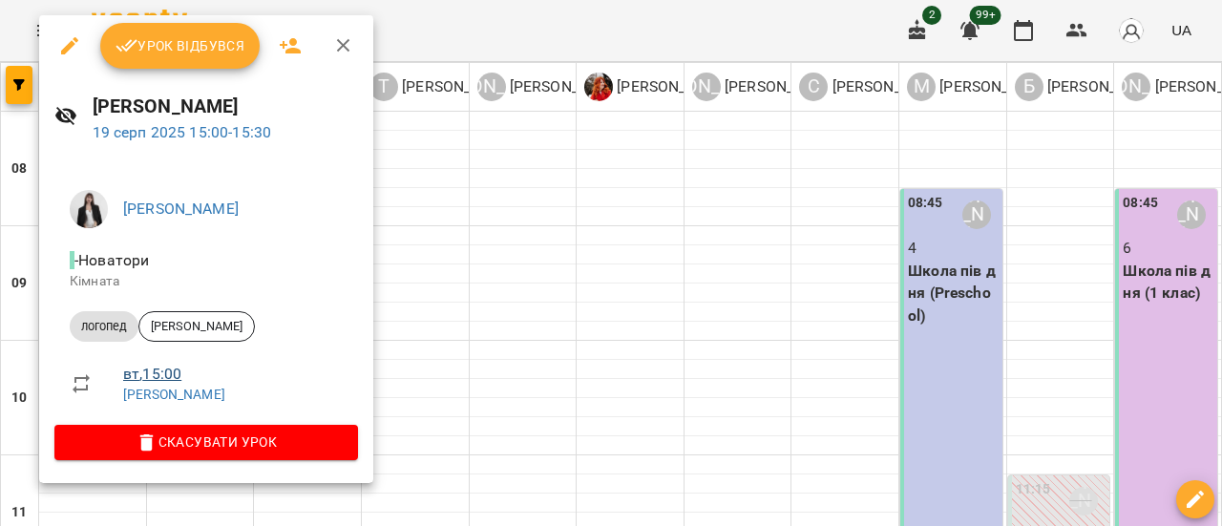
click at [155, 378] on link "вт , 15:00" at bounding box center [152, 374] width 58 height 18
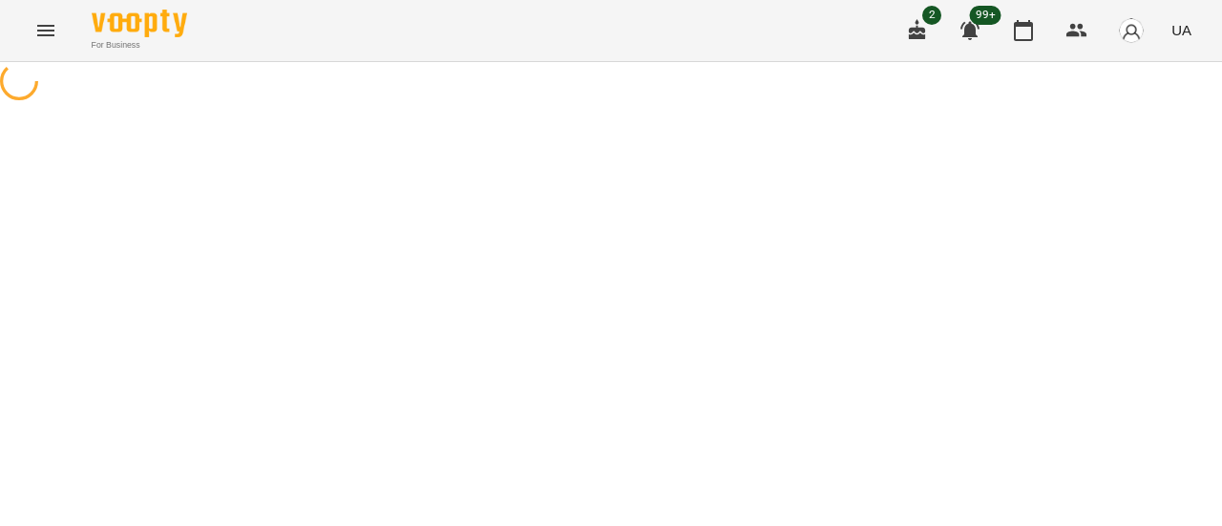
select select "*"
select select "*******"
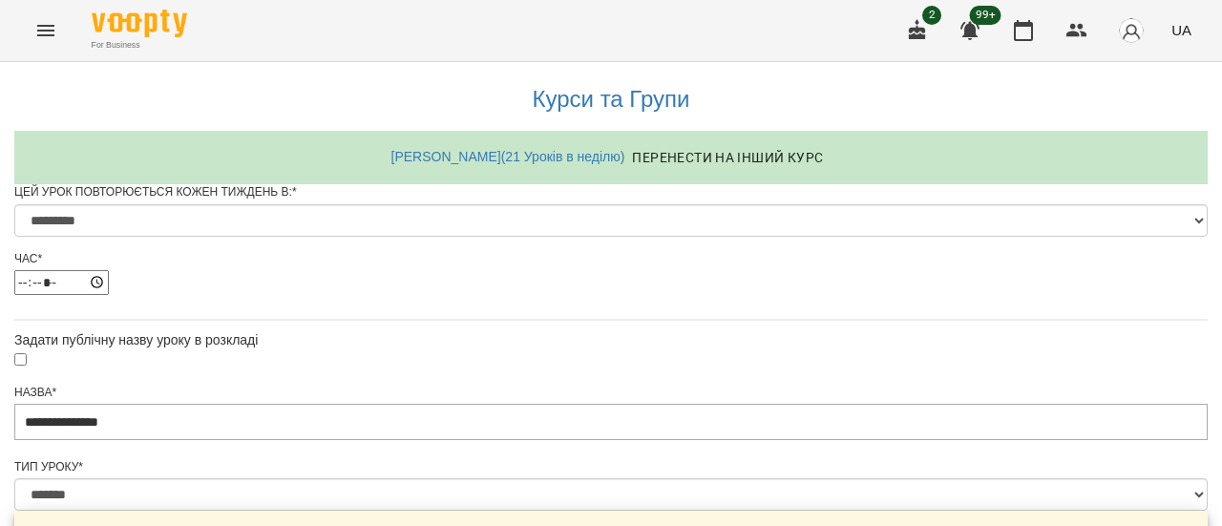
scroll to position [1054, 0]
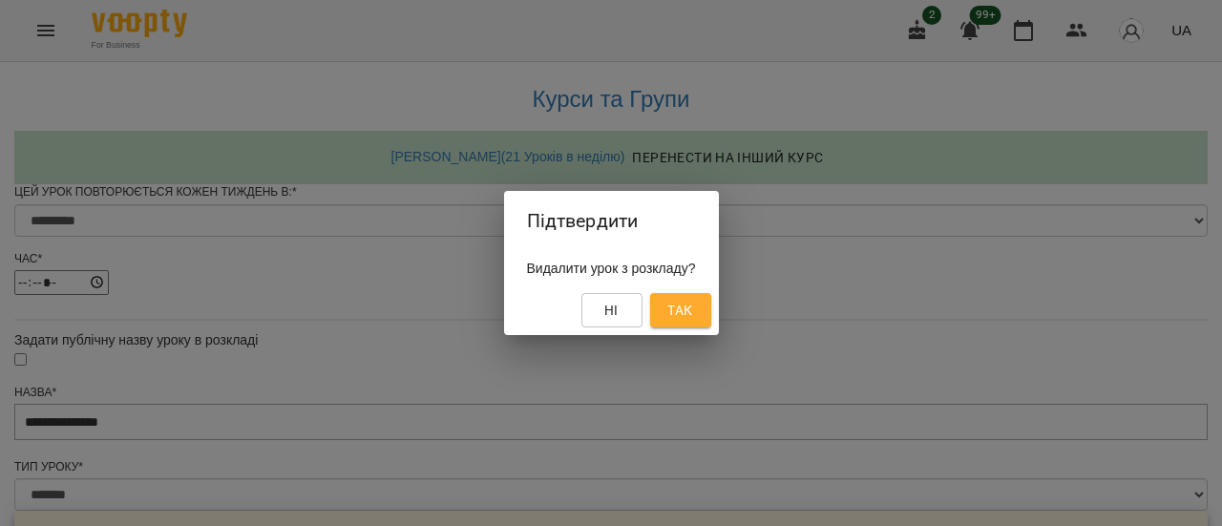
click at [683, 317] on span "Так" at bounding box center [680, 310] width 25 height 23
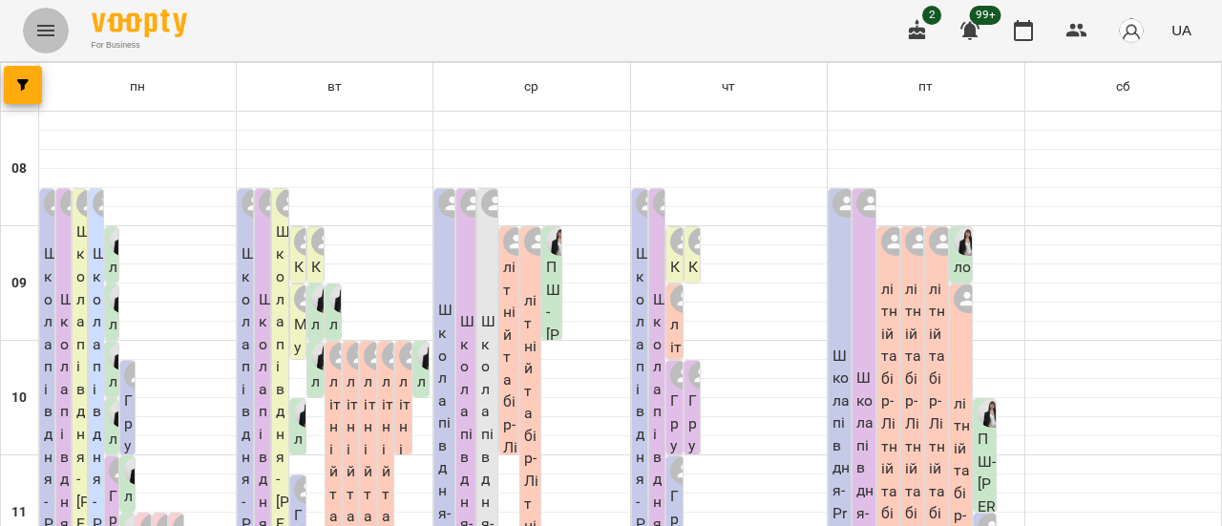
click at [52, 28] on icon "Menu" at bounding box center [45, 30] width 23 height 23
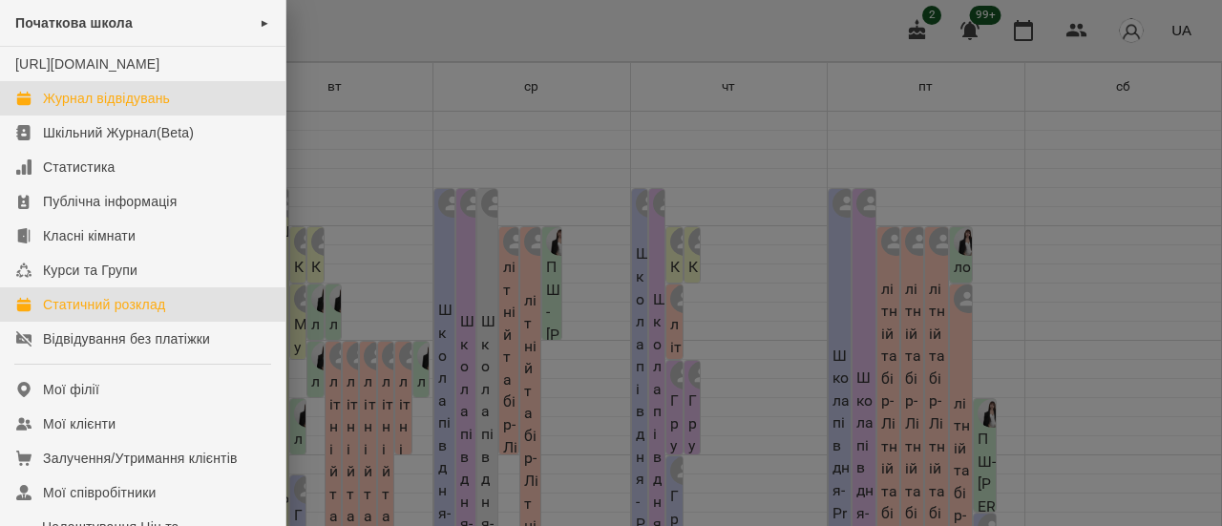
click at [63, 108] on div "Журнал відвідувань" at bounding box center [106, 98] width 127 height 19
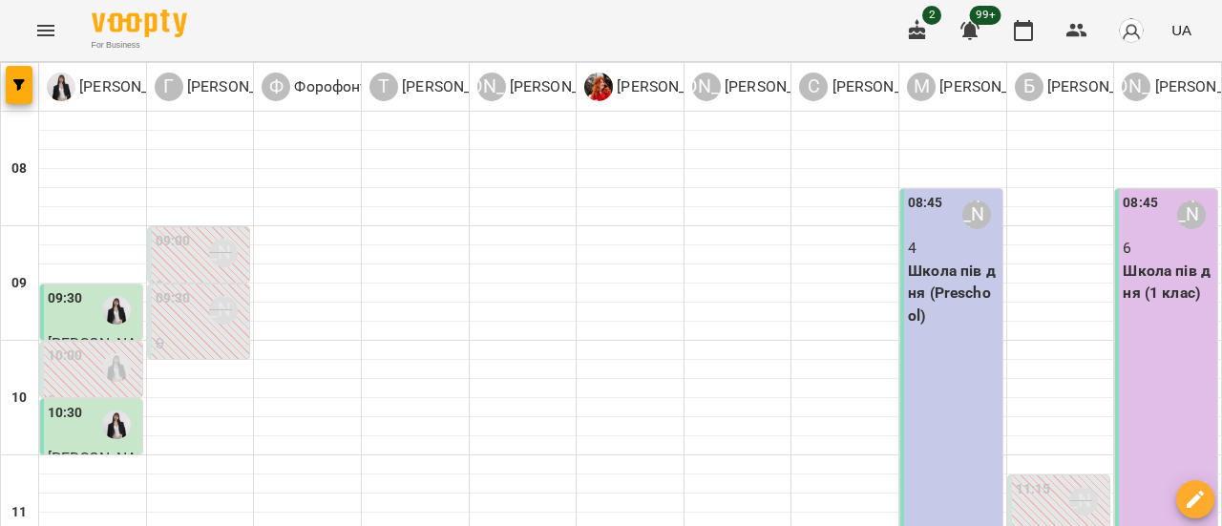
scroll to position [669, 0]
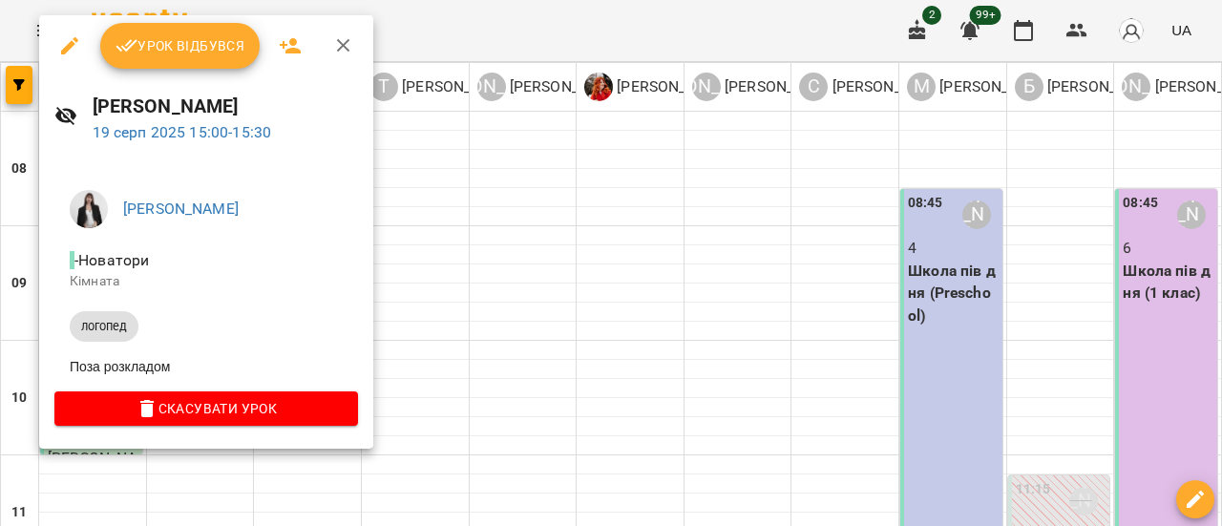
click at [69, 44] on icon "button" at bounding box center [69, 45] width 17 height 17
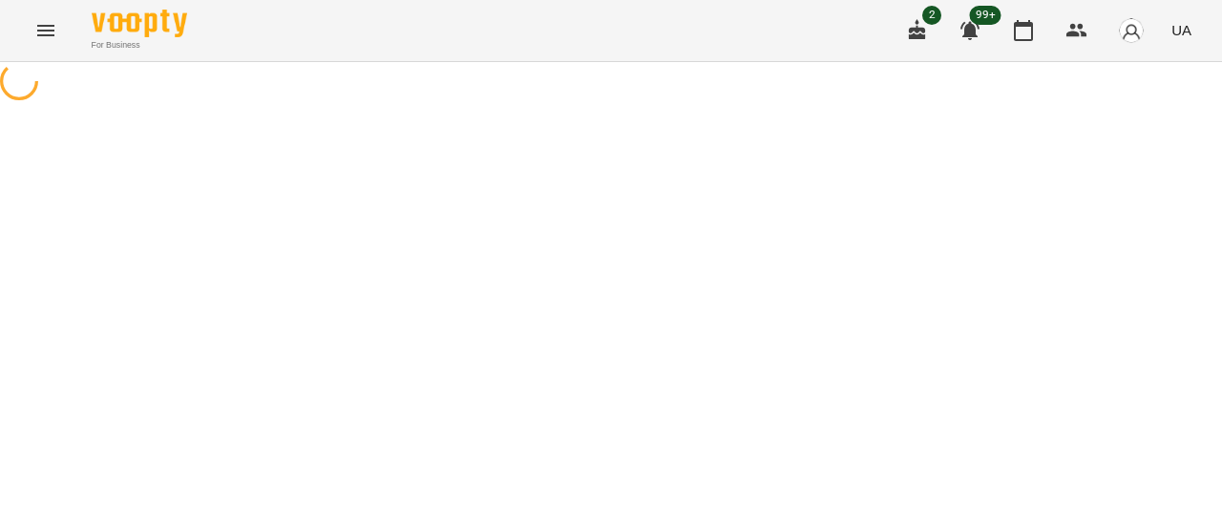
select select "*******"
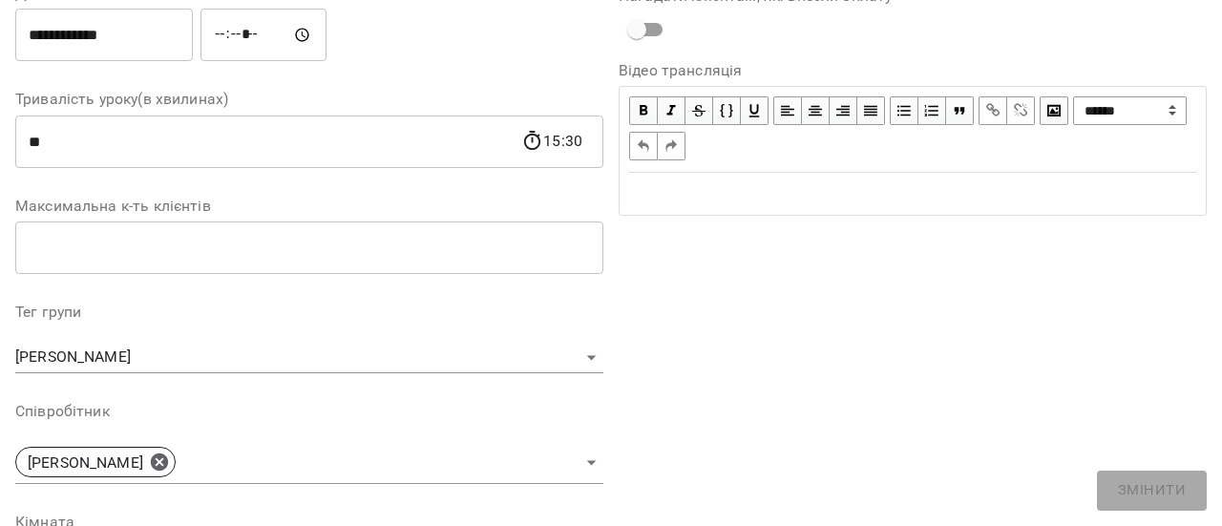
scroll to position [382, 0]
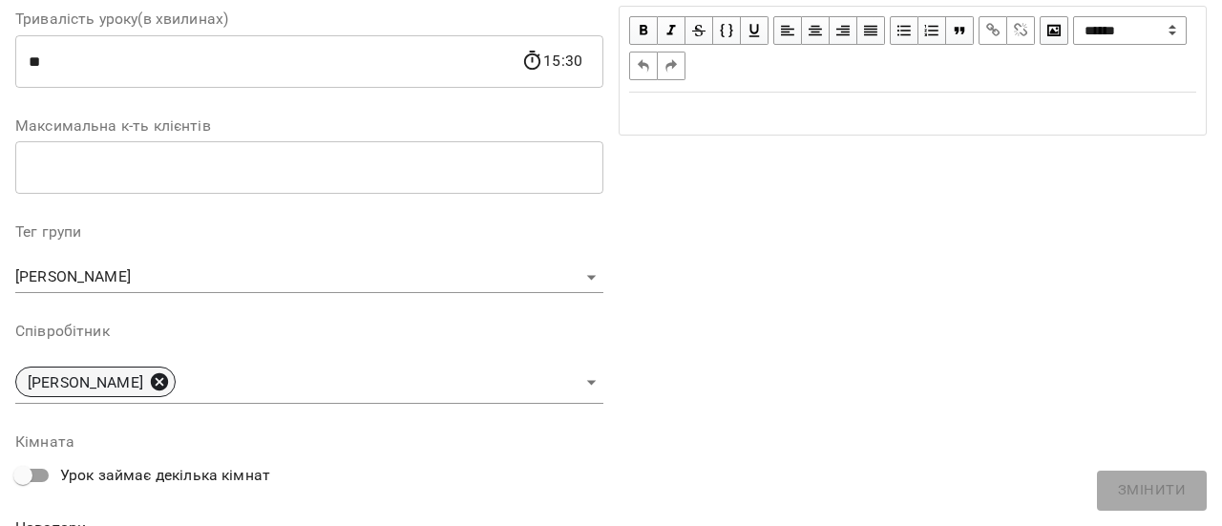
click at [168, 381] on icon at bounding box center [159, 381] width 21 height 21
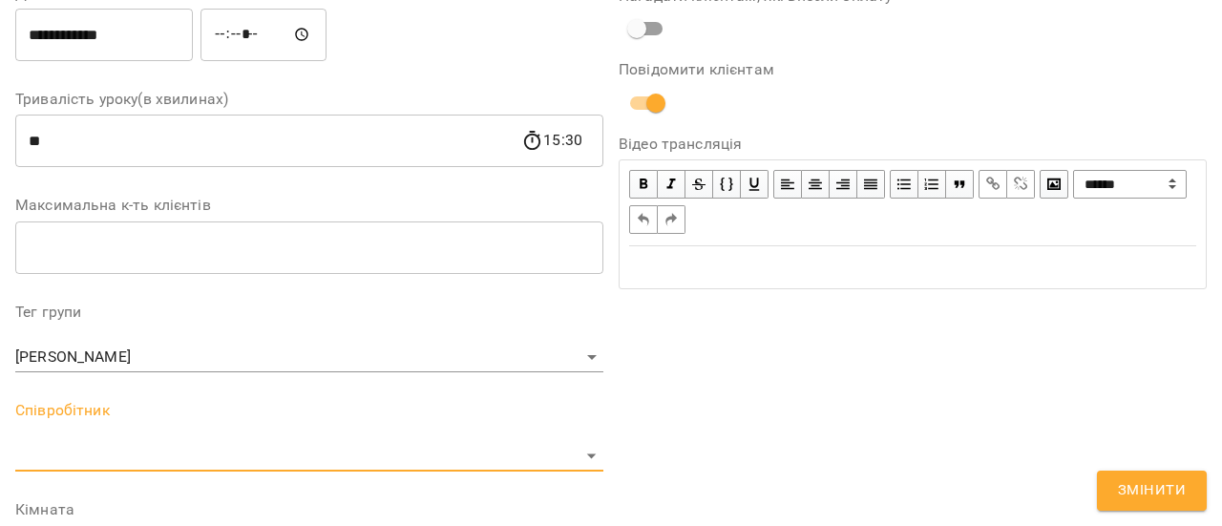
scroll to position [461, 0]
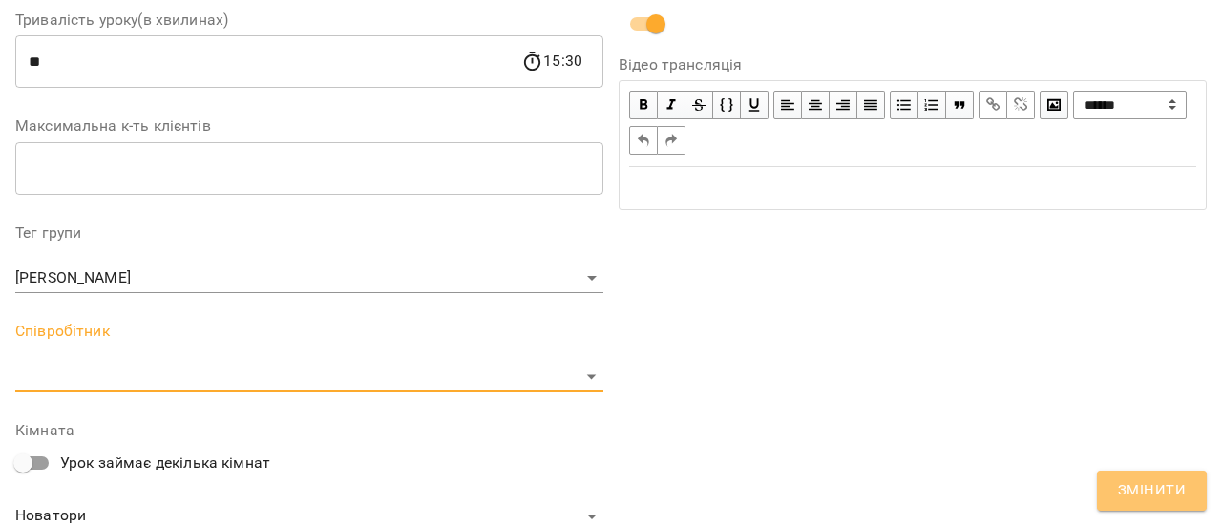
click at [1144, 504] on button "Змінити" at bounding box center [1152, 491] width 110 height 40
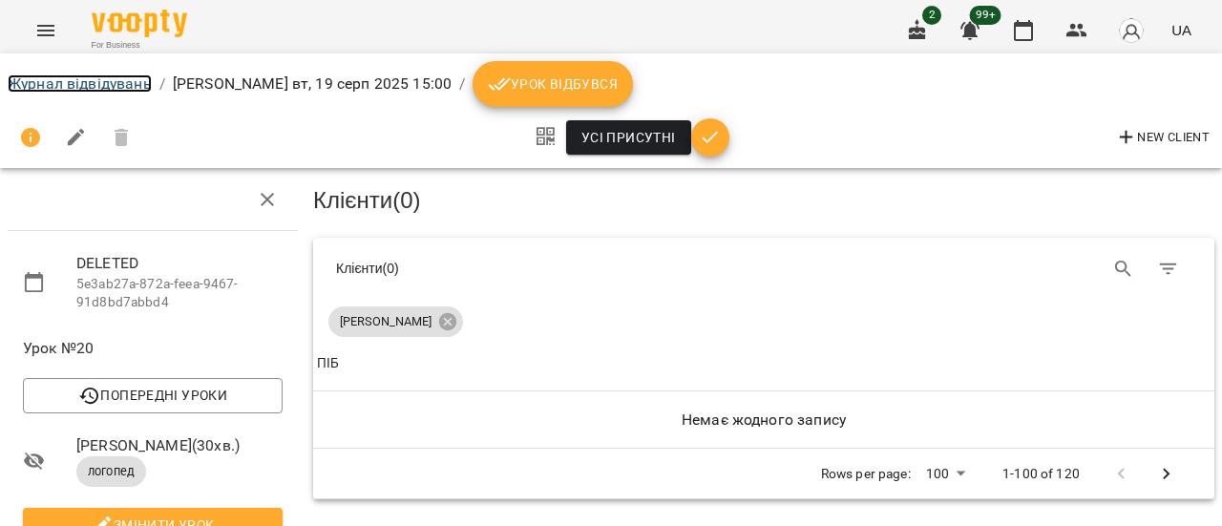
click at [81, 87] on link "Журнал відвідувань" at bounding box center [80, 83] width 144 height 18
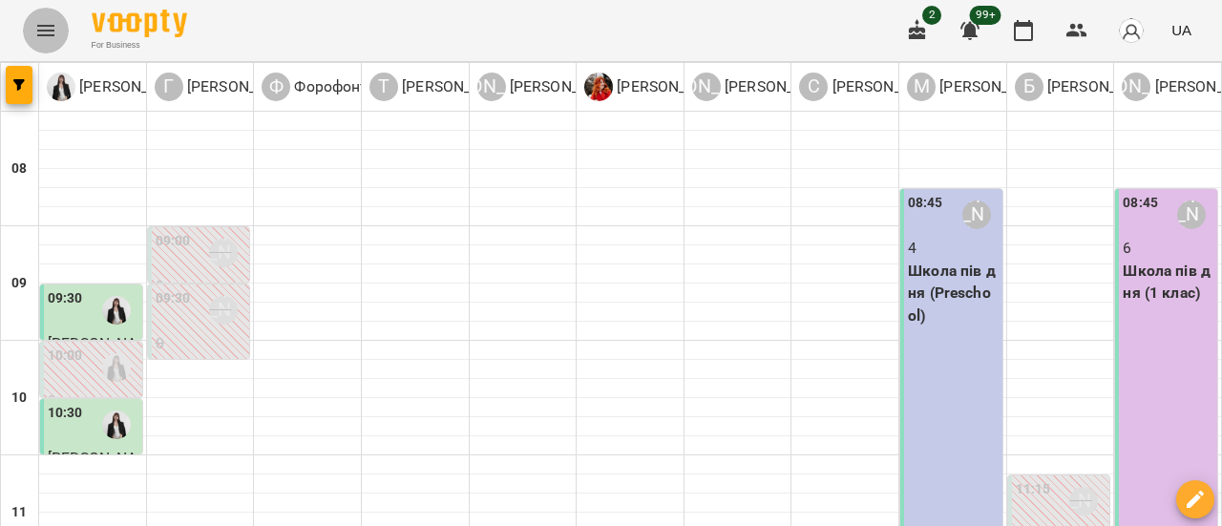
click at [42, 28] on icon "Menu" at bounding box center [45, 30] width 23 height 23
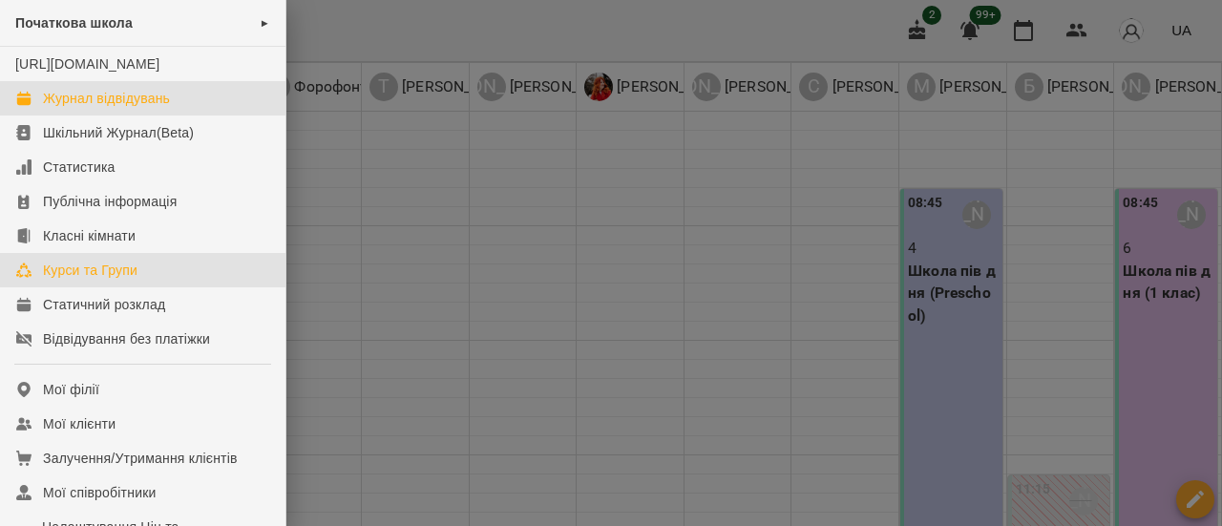
click at [65, 280] on div "Курси та Групи" at bounding box center [90, 270] width 95 height 19
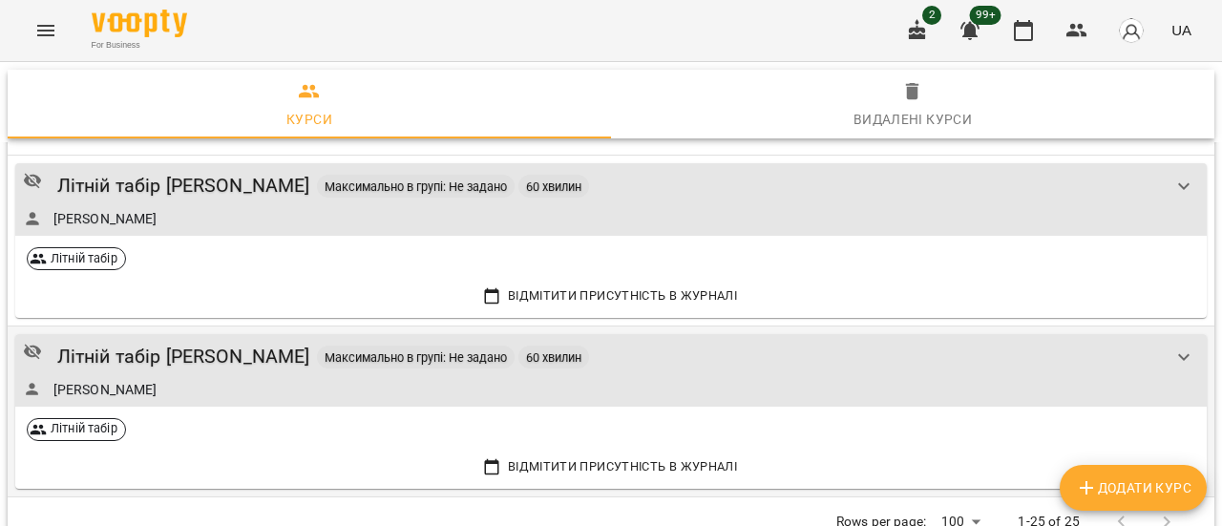
scroll to position [3505, 0]
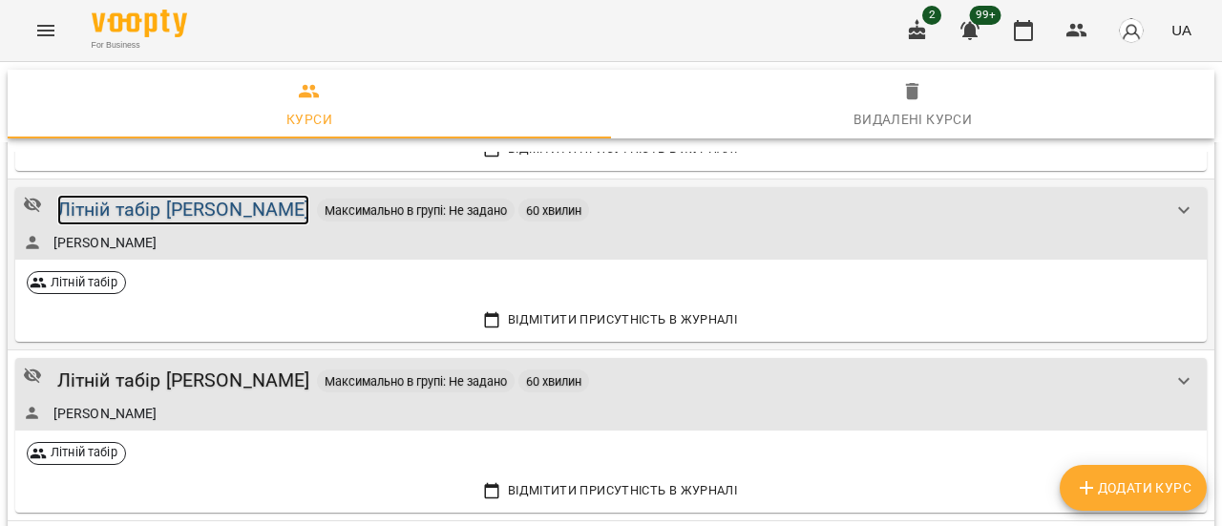
click at [240, 207] on div "Літній табір [PERSON_NAME]" at bounding box center [183, 210] width 253 height 30
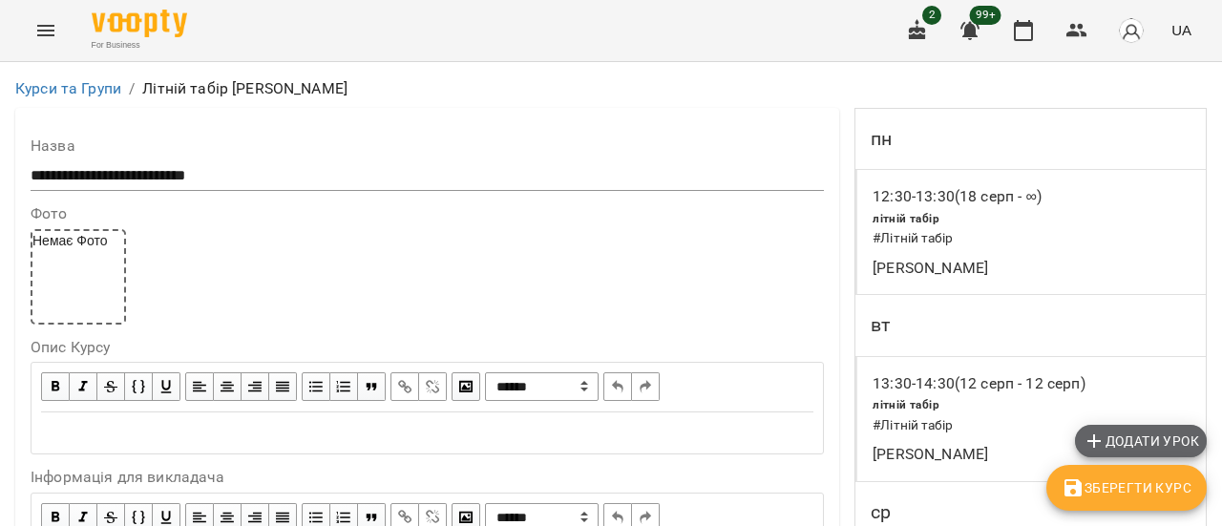
click at [1159, 435] on span "Додати урок" at bounding box center [1141, 441] width 117 height 23
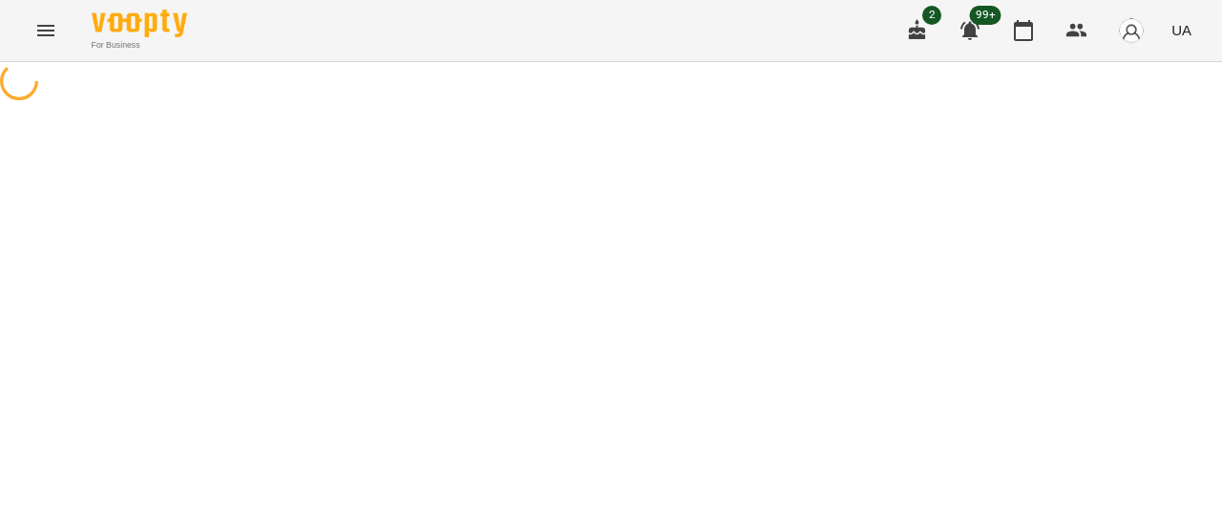
select select "**********"
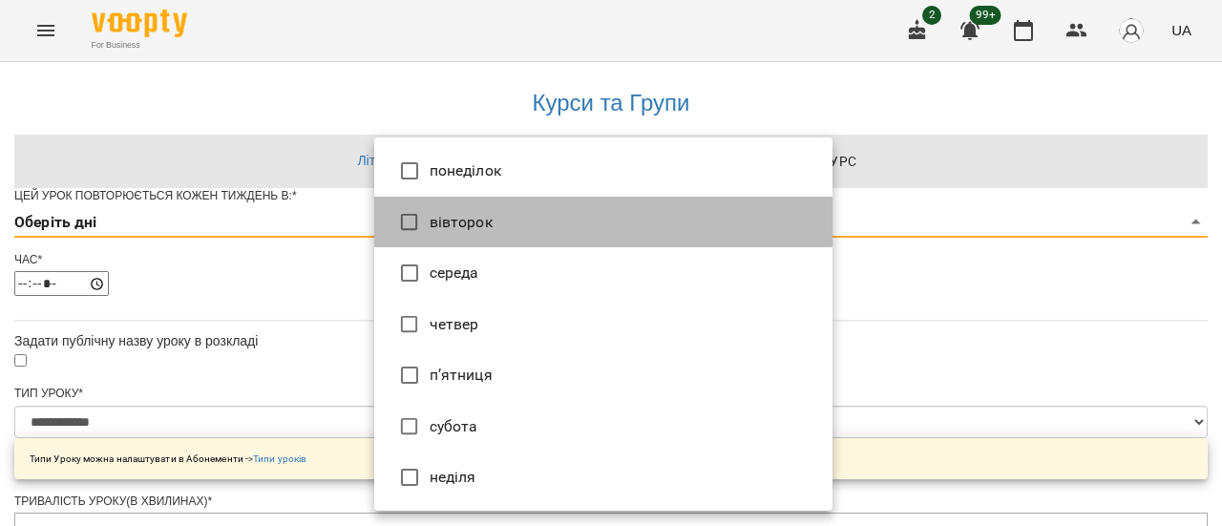
click at [544, 230] on li "вівторок" at bounding box center [603, 223] width 458 height 52
type input "*"
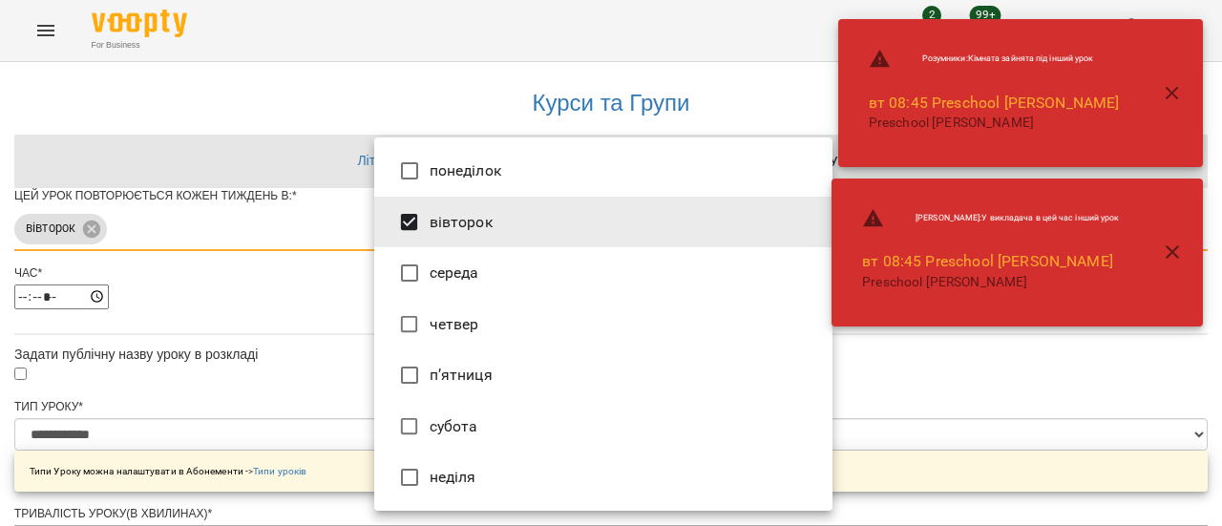
click at [1050, 425] on div at bounding box center [611, 263] width 1222 height 526
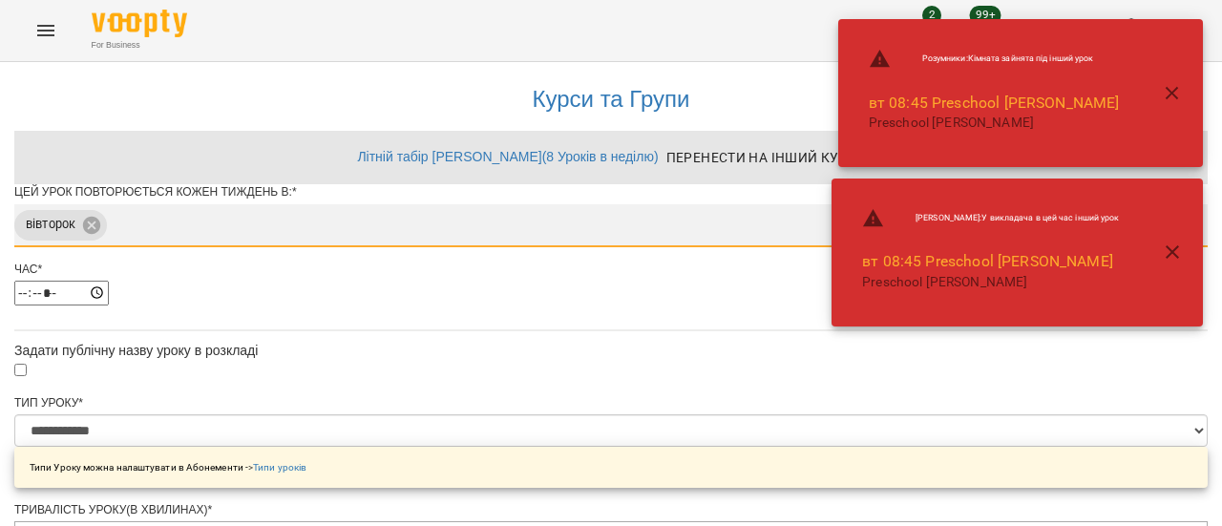
scroll to position [191, 0]
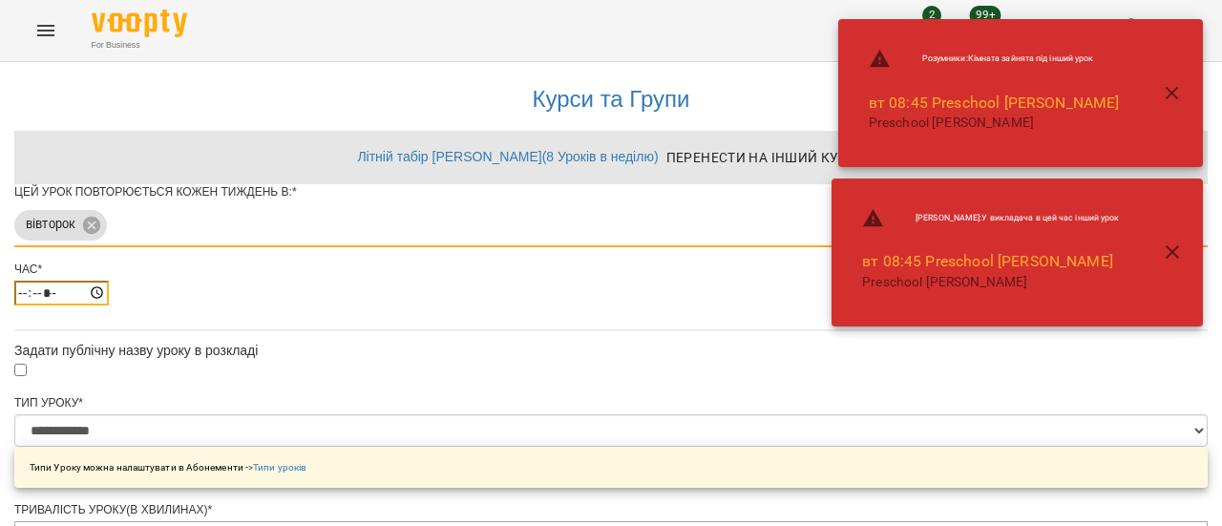
click at [109, 281] on input "*****" at bounding box center [61, 293] width 95 height 25
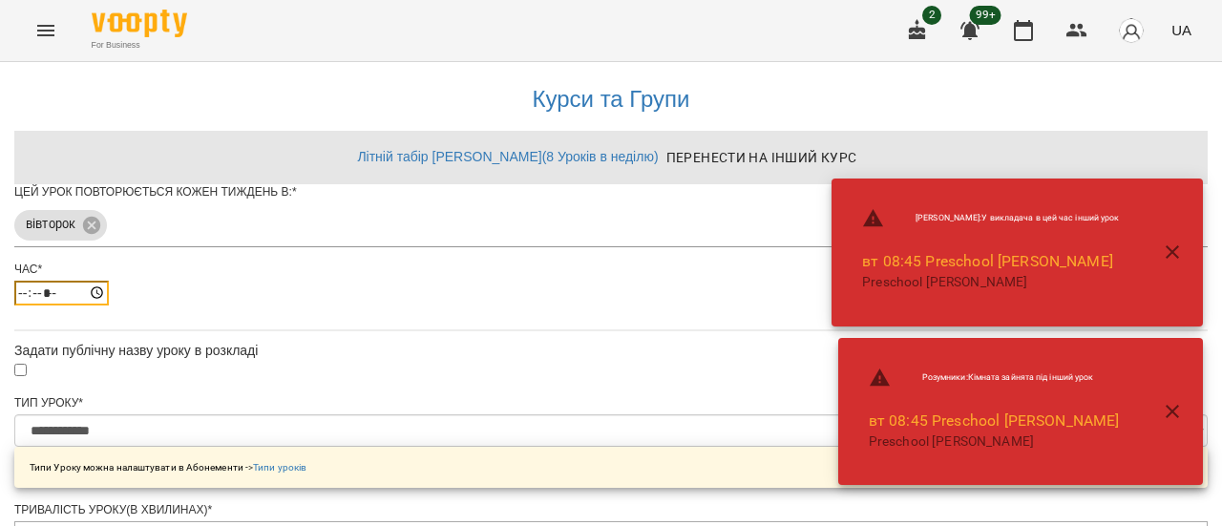
type input "*****"
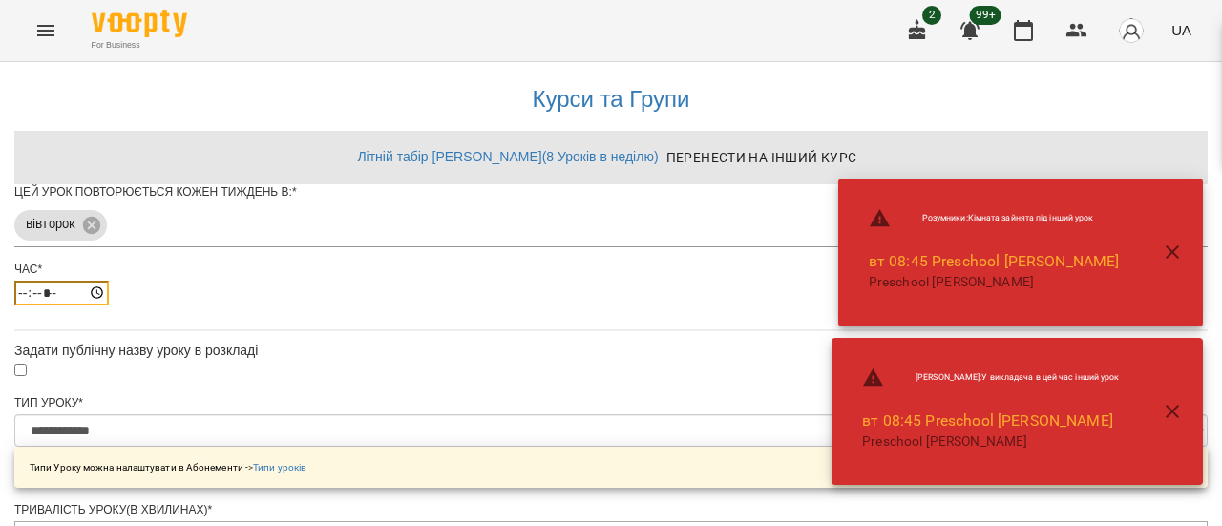
scroll to position [808, 0]
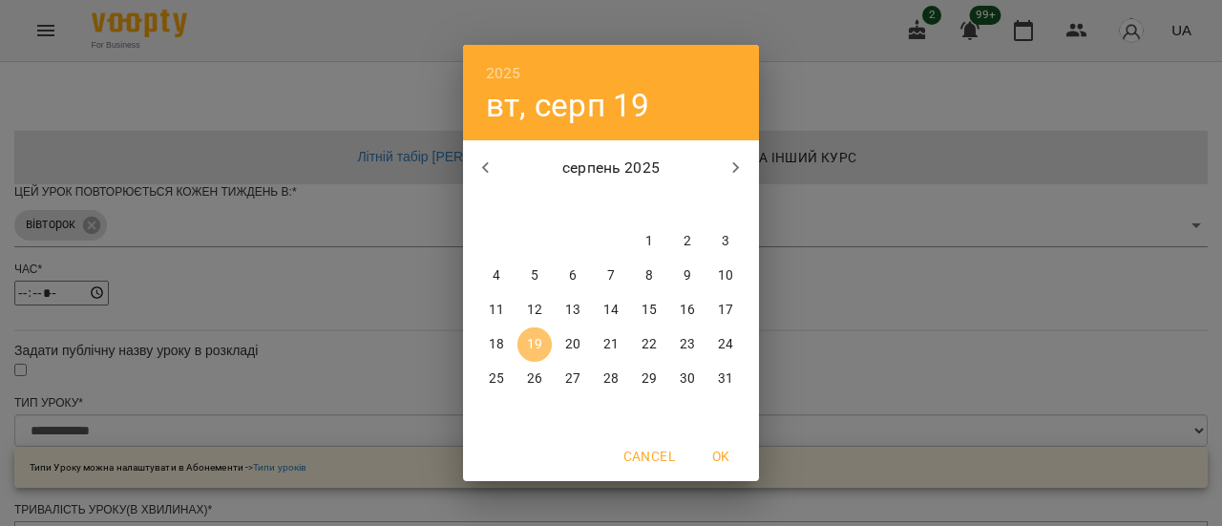
click at [539, 350] on p "19" at bounding box center [534, 344] width 15 height 19
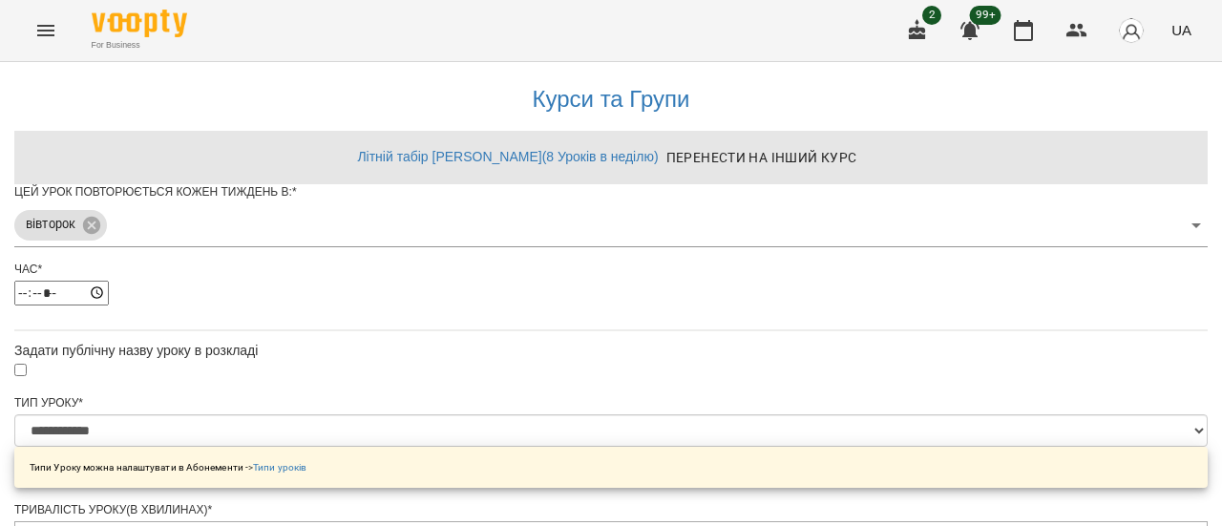
scroll to position [861, 0]
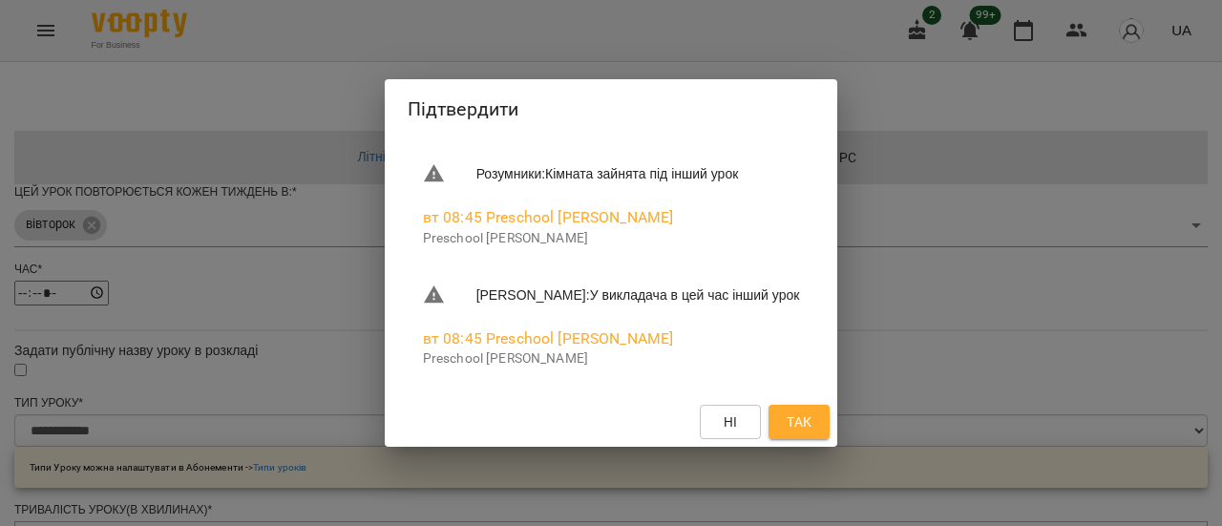
click at [812, 418] on span "Так" at bounding box center [799, 422] width 25 height 23
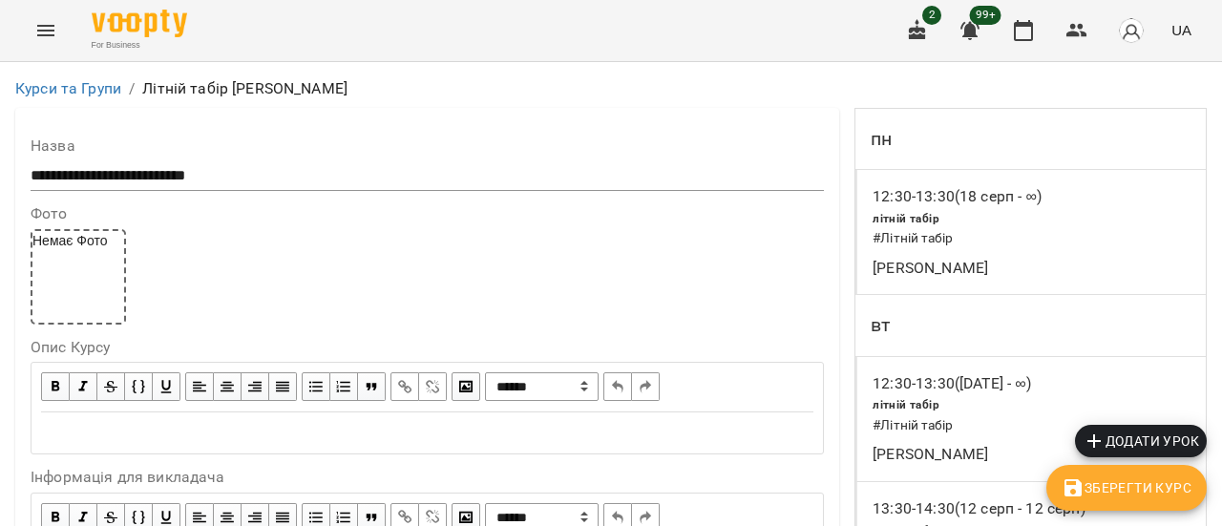
click at [1124, 486] on span "Зберегти Курс" at bounding box center [1127, 488] width 130 height 23
click at [57, 32] on button "Menu" at bounding box center [46, 31] width 46 height 46
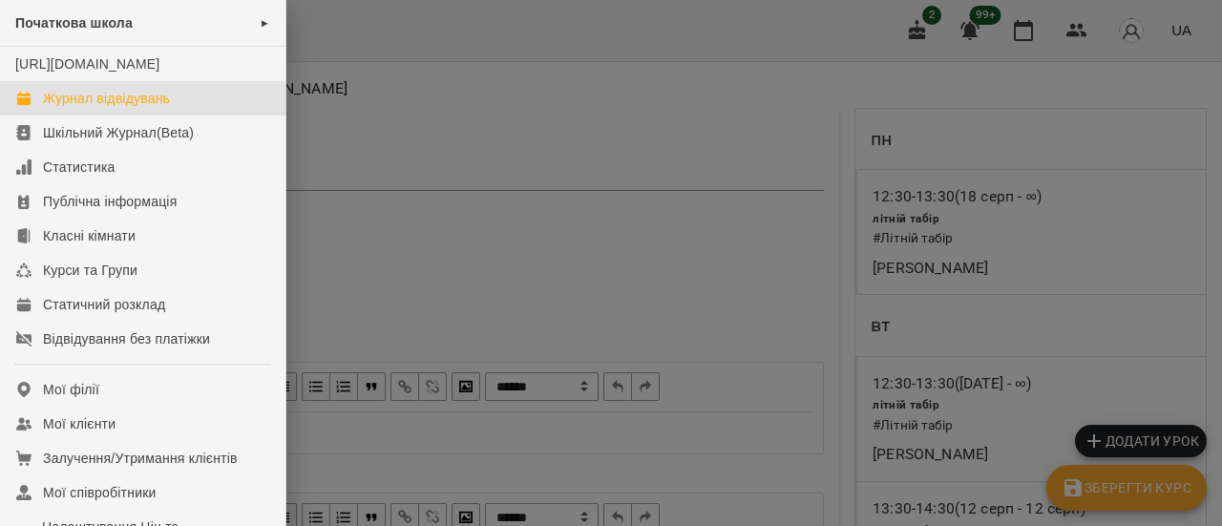
click at [115, 108] on div "Журнал відвідувань" at bounding box center [106, 98] width 127 height 19
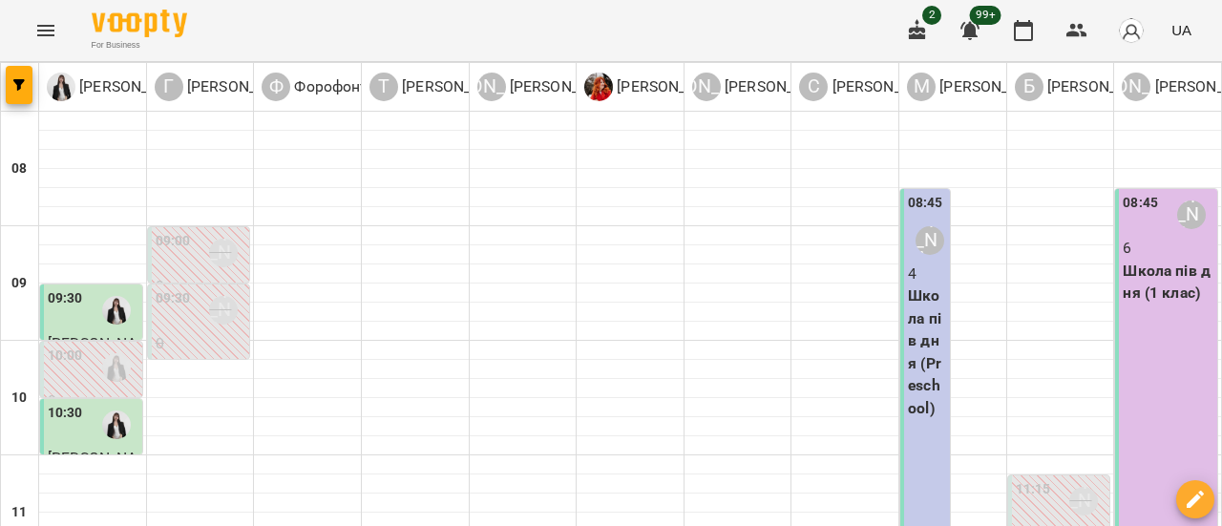
scroll to position [478, 0]
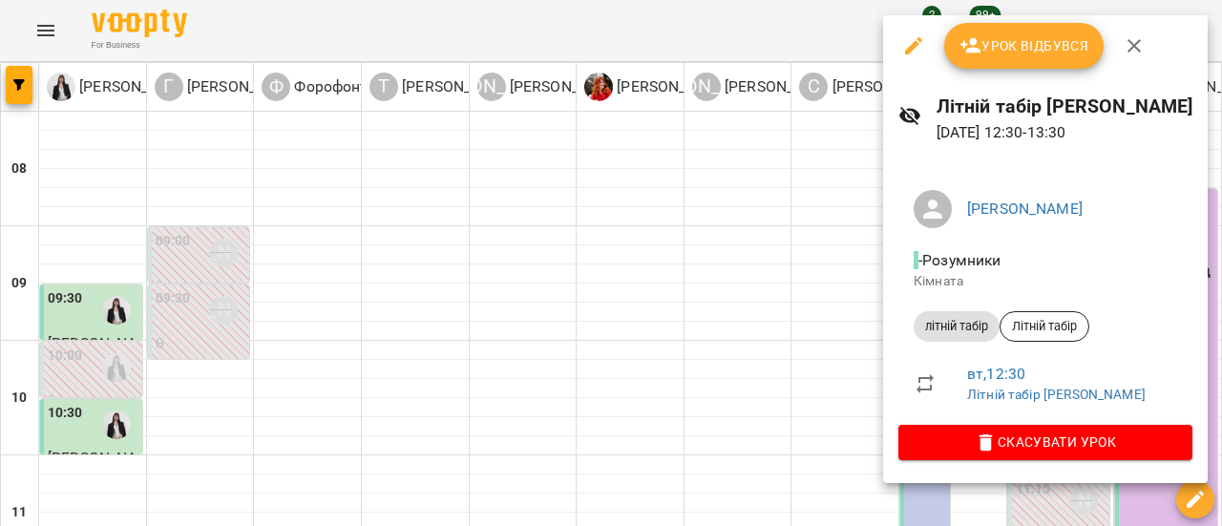
click at [1049, 45] on span "Урок відбувся" at bounding box center [1025, 45] width 130 height 23
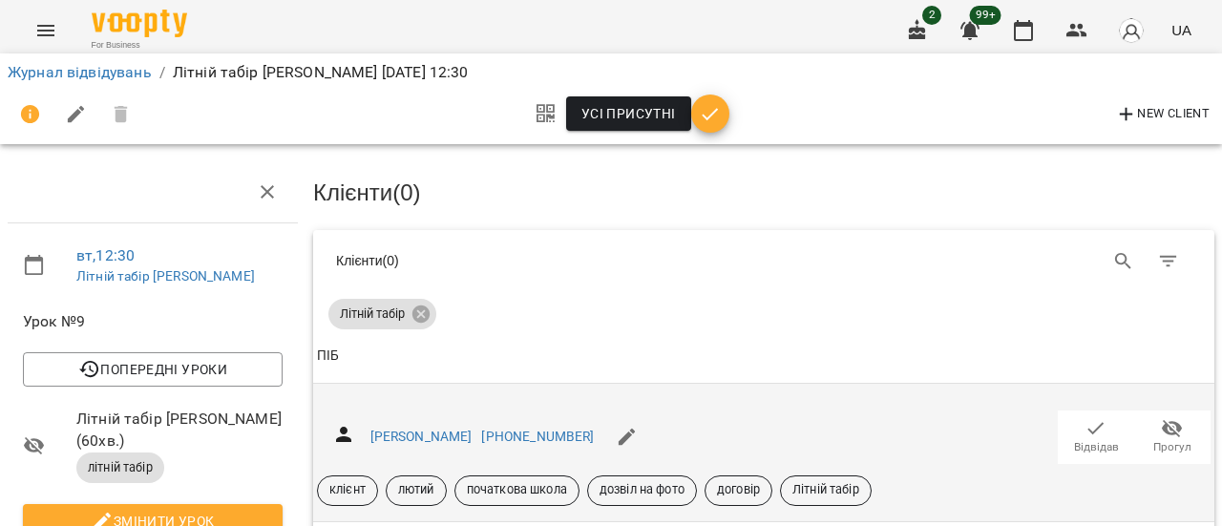
scroll to position [191, 0]
click at [1087, 417] on icon "button" at bounding box center [1096, 428] width 23 height 23
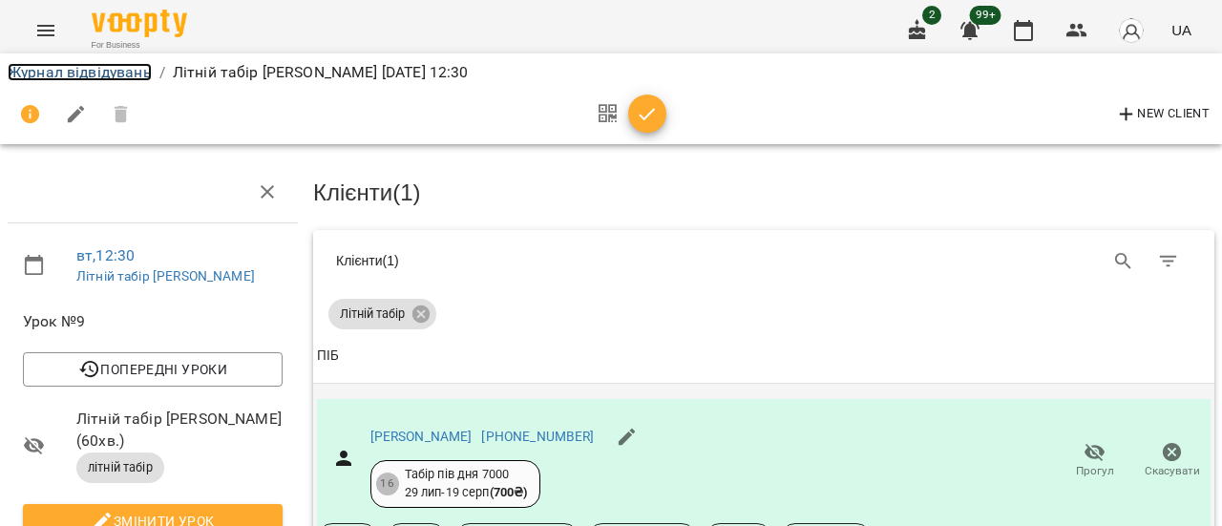
click at [96, 69] on link "Журнал відвідувань" at bounding box center [80, 72] width 144 height 18
